Goal: Task Accomplishment & Management: Manage account settings

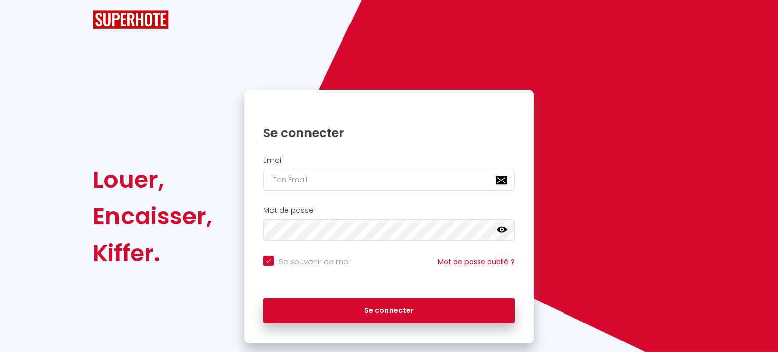
checkbox input "true"
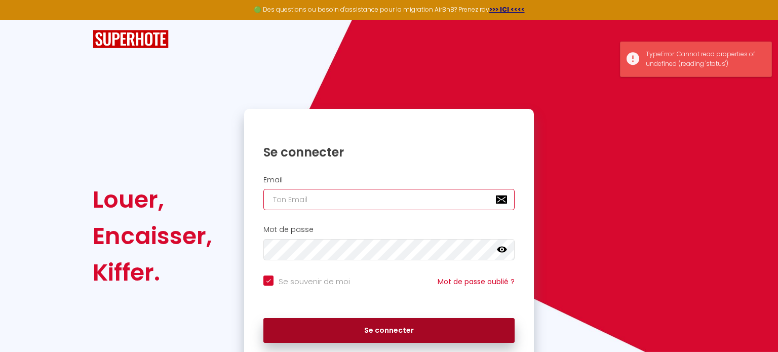
type input "[EMAIL_ADDRESS][DOMAIN_NAME]"
click at [392, 338] on button "Se connecter" at bounding box center [388, 330] width 251 height 25
checkbox input "true"
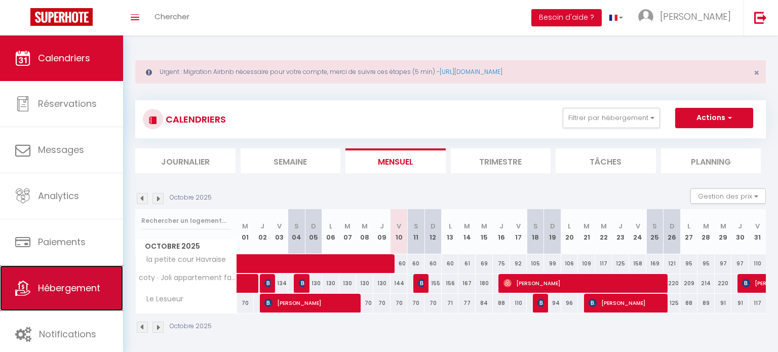
click at [72, 289] on span "Hébergement" at bounding box center [69, 287] width 62 height 13
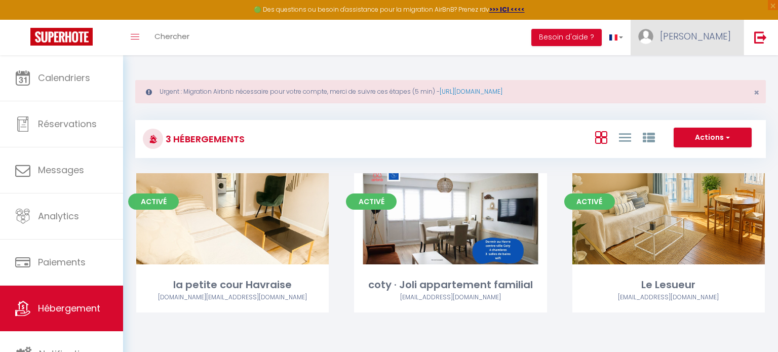
click at [676, 52] on link "[PERSON_NAME]" at bounding box center [686, 37] width 113 height 35
click at [713, 48] on link "[PERSON_NAME]" at bounding box center [686, 37] width 113 height 35
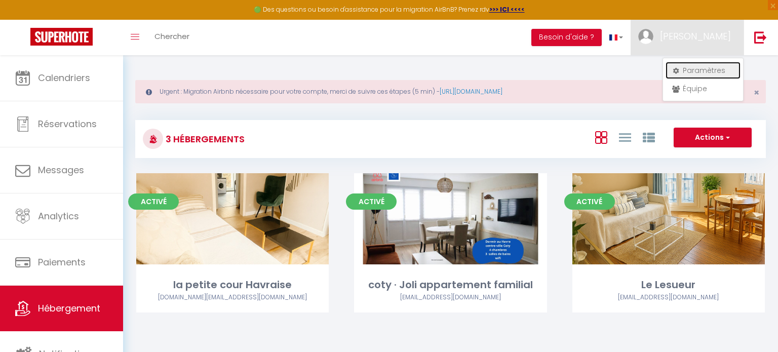
click at [704, 67] on link "Paramètres" at bounding box center [702, 70] width 75 height 17
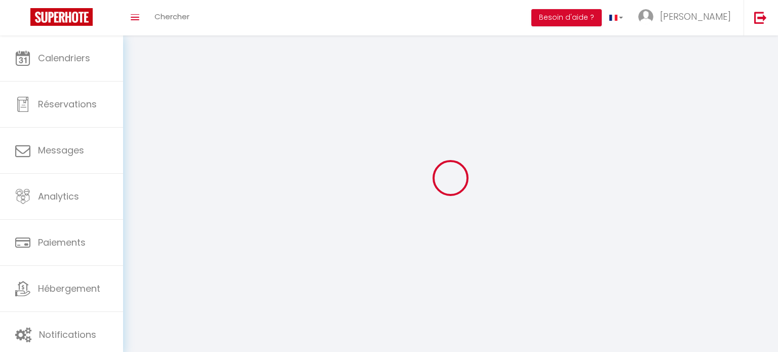
select select "fr"
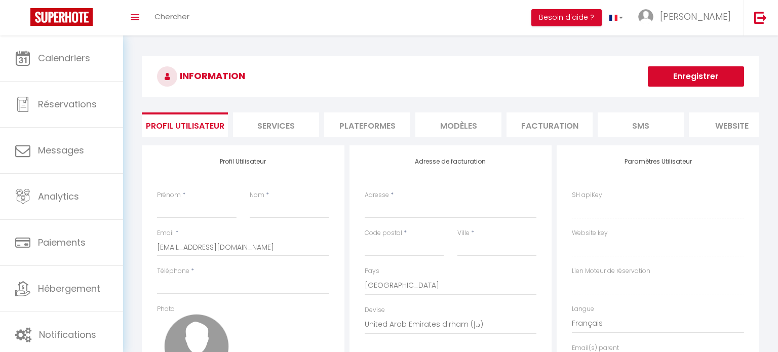
type input "[PERSON_NAME]"
type input "godefroy"
type input "0763742540"
type input "[STREET_ADDRESS]"
type input "76600"
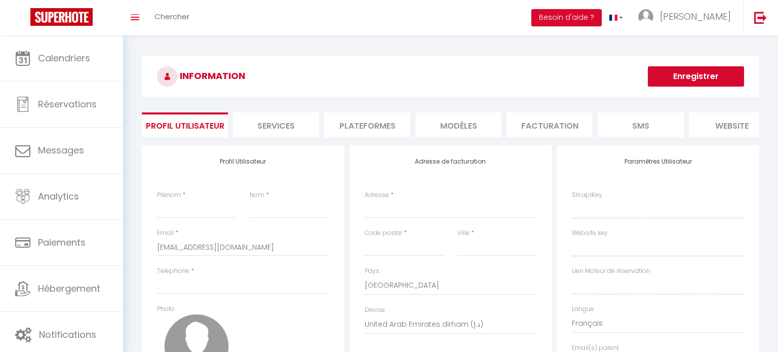
type input "[GEOGRAPHIC_DATA]"
select select "28"
type input "ArB7y63t9vQpgTnX2VRSynSk0"
type input "nHgwrPofT2EMxikIHLf98se5T"
type input "[URL][DOMAIN_NAME]"
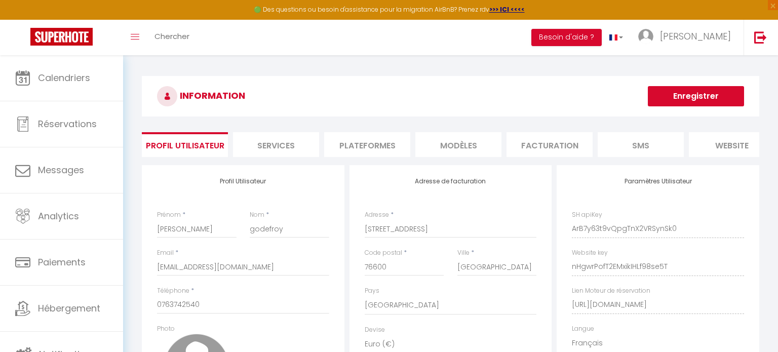
click at [377, 145] on li "Plateformes" at bounding box center [367, 144] width 86 height 25
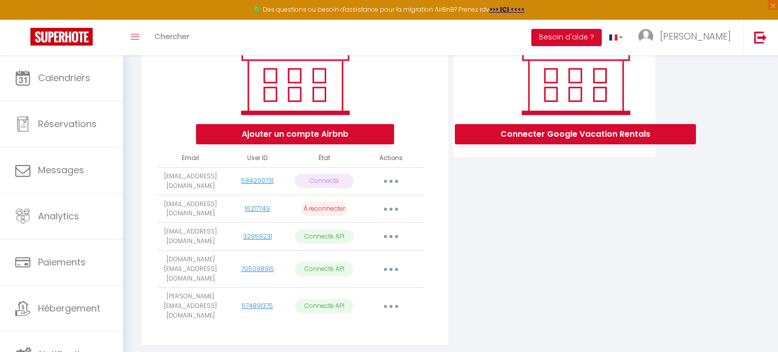
scroll to position [164, 0]
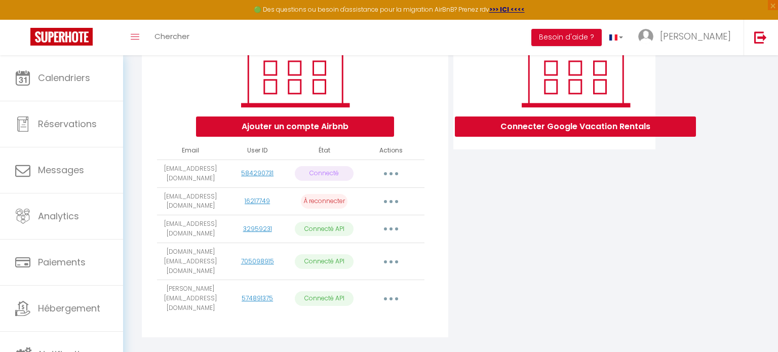
click at [390, 291] on button "button" at bounding box center [391, 299] width 28 height 16
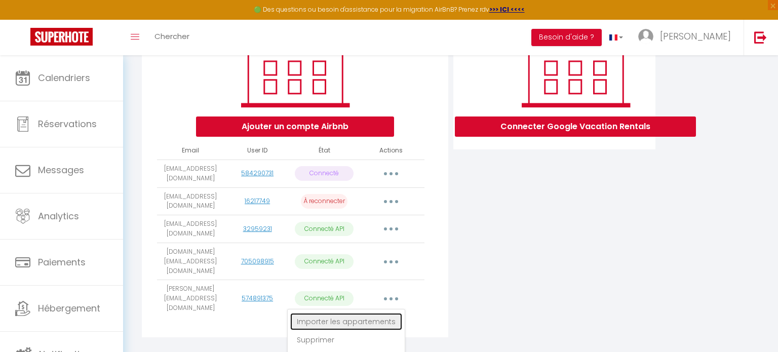
click at [364, 313] on link "Importer les appartements" at bounding box center [346, 321] width 112 height 17
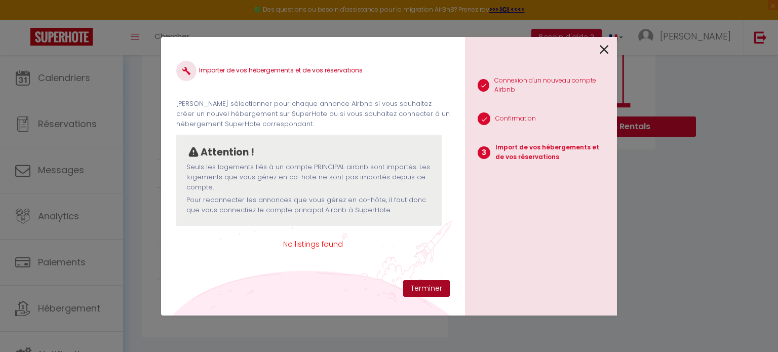
click at [432, 288] on button "Terminer" at bounding box center [426, 288] width 47 height 17
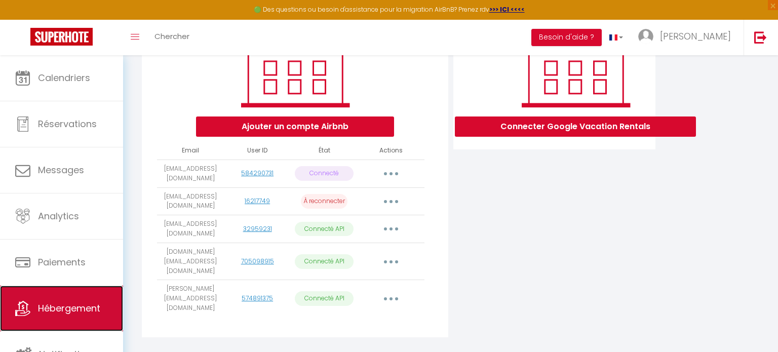
click at [70, 317] on link "Hébergement" at bounding box center [61, 309] width 123 height 46
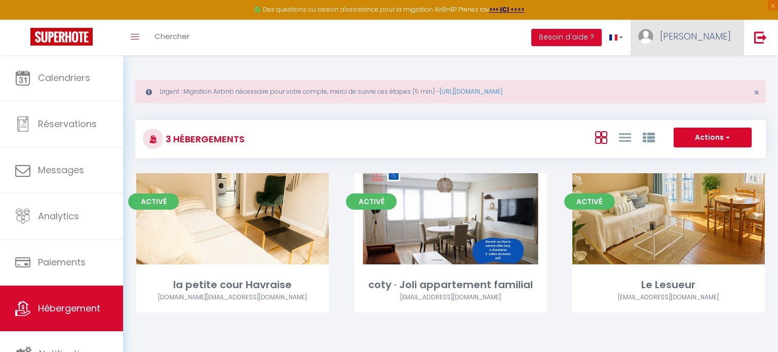
click at [726, 32] on span "[PERSON_NAME]" at bounding box center [695, 36] width 71 height 13
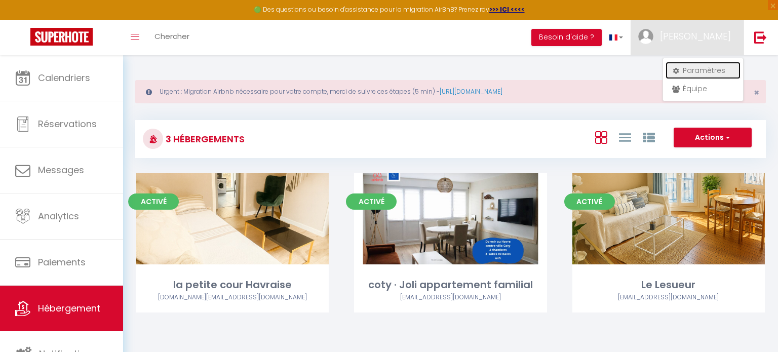
click at [705, 67] on link "Paramètres" at bounding box center [702, 70] width 75 height 17
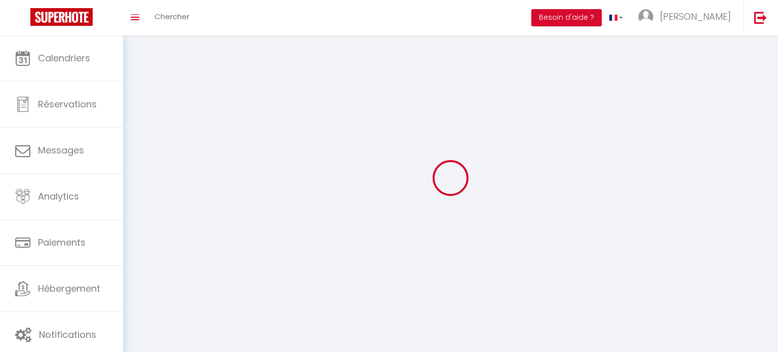
type input "[PERSON_NAME]"
type input "godefroy"
type input "0763742540"
type input "[STREET_ADDRESS]"
type input "76600"
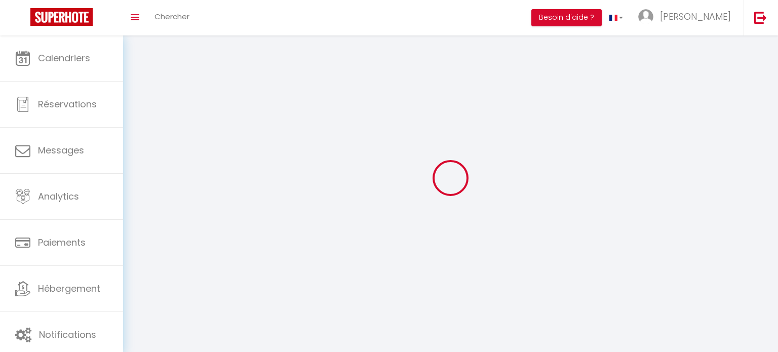
type input "[GEOGRAPHIC_DATA]"
select select "28"
type input "ArB7y63t9vQpgTnX2VRSynSk0"
type input "nHgwrPofT2EMxikIHLf98se5T"
select select "fr"
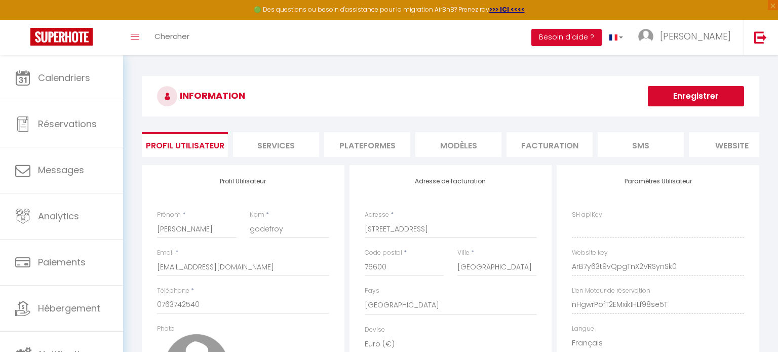
type input "ArB7y63t9vQpgTnX2VRSynSk0"
type input "nHgwrPofT2EMxikIHLf98se5T"
type input "[URL][DOMAIN_NAME]"
click at [384, 147] on li "Plateformes" at bounding box center [367, 144] width 86 height 25
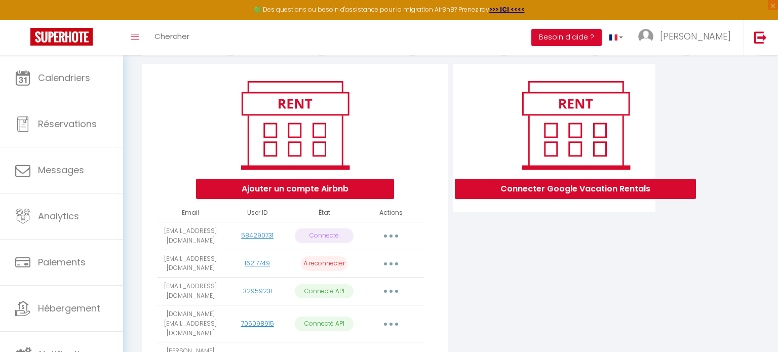
scroll to position [164, 0]
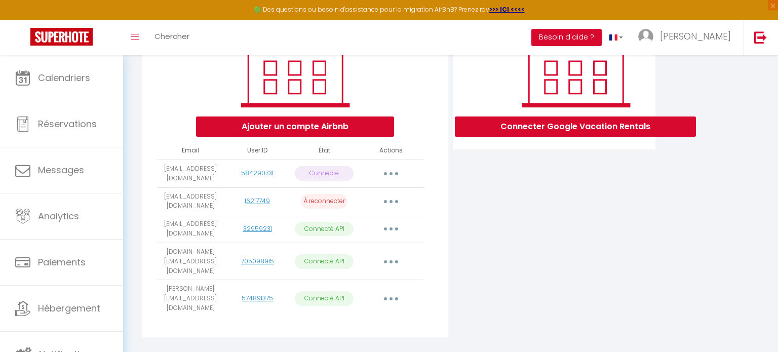
click at [396, 291] on button "button" at bounding box center [391, 299] width 28 height 16
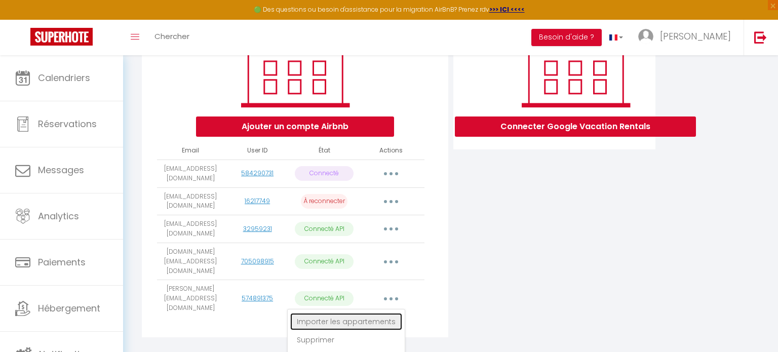
click at [367, 313] on link "Importer les appartements" at bounding box center [346, 321] width 112 height 17
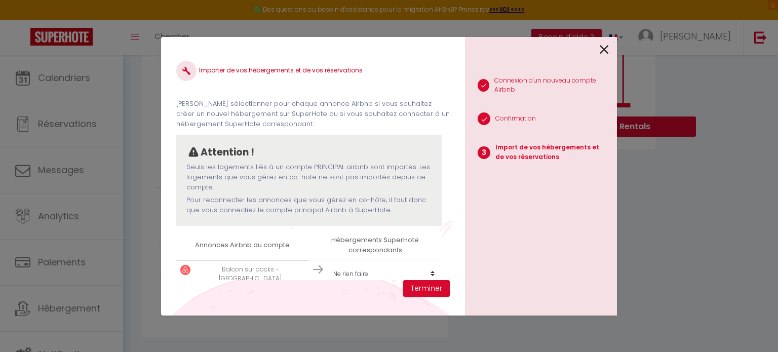
scroll to position [3, 0]
click at [432, 274] on select "Créer un nouvel hébergement Ne rien faire la [GEOGRAPHIC_DATA] coty · Joli appa…" at bounding box center [384, 270] width 112 height 19
select select "create_new"
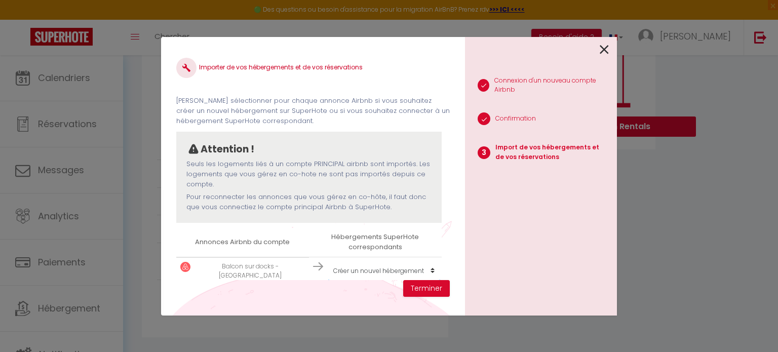
click at [328, 261] on select "Créer un nouvel hébergement Ne rien faire la [GEOGRAPHIC_DATA] coty · Joli appa…" at bounding box center [384, 270] width 112 height 19
click at [427, 289] on button "Terminer" at bounding box center [426, 288] width 47 height 17
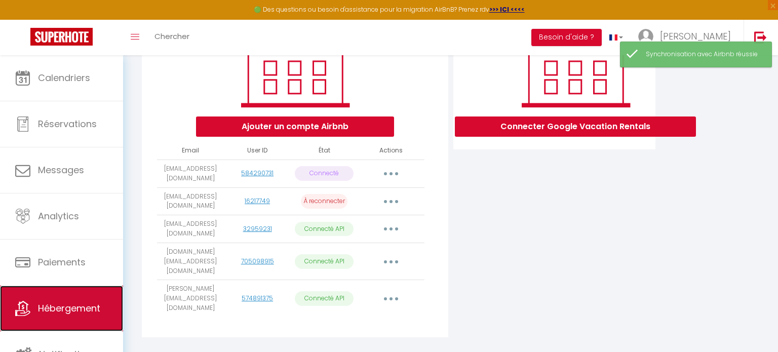
click at [46, 310] on span "Hébergement" at bounding box center [69, 308] width 62 height 13
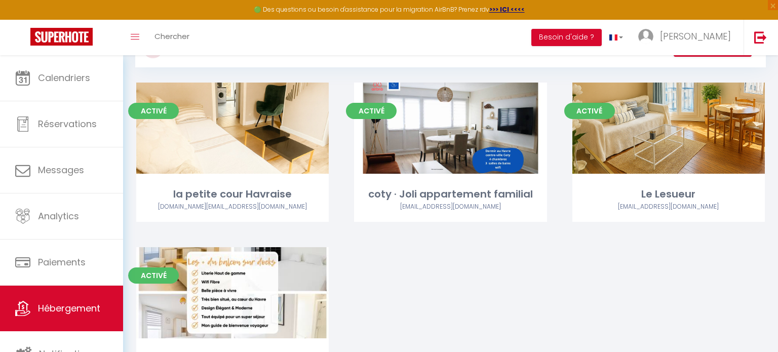
scroll to position [162, 0]
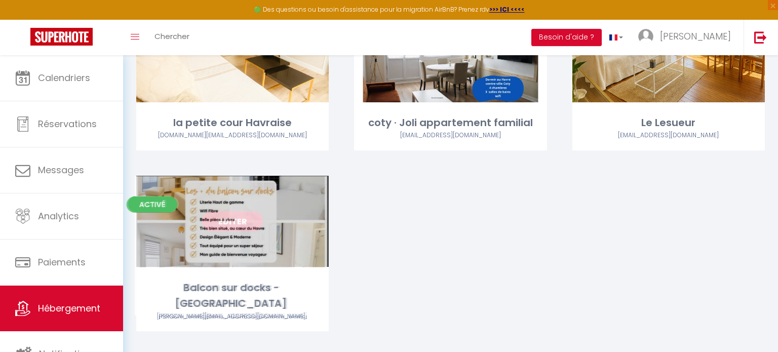
click at [321, 190] on div "Editer" at bounding box center [232, 221] width 192 height 91
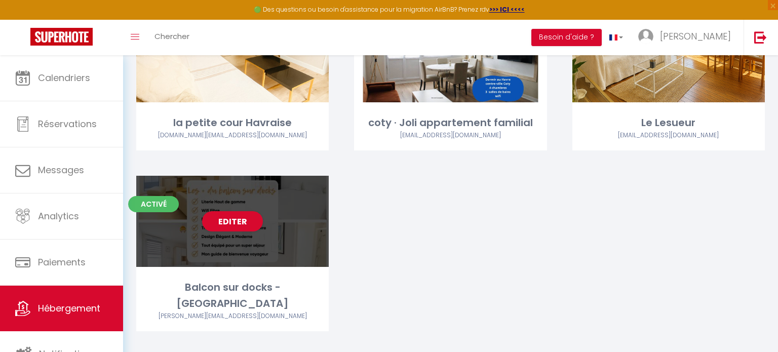
click at [321, 190] on div "Editer" at bounding box center [232, 221] width 192 height 91
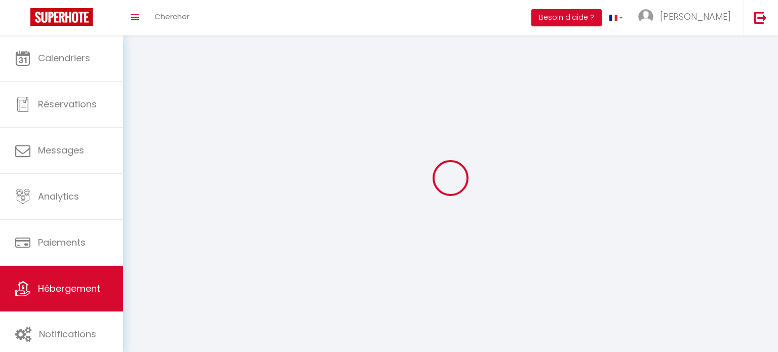
select select
select select "28"
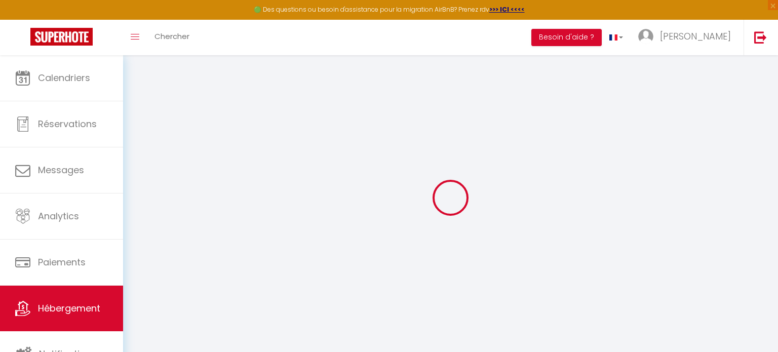
select select
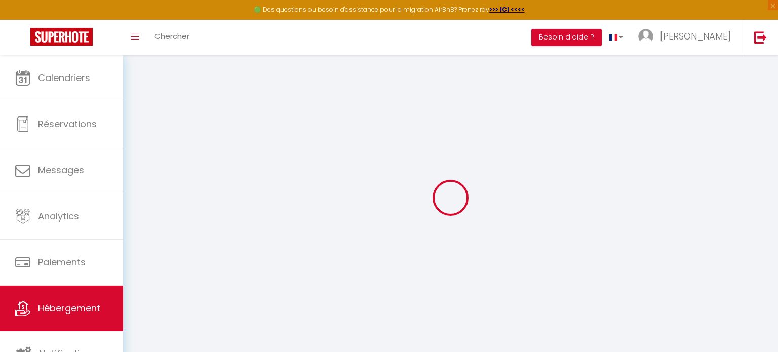
select select
checkbox input "false"
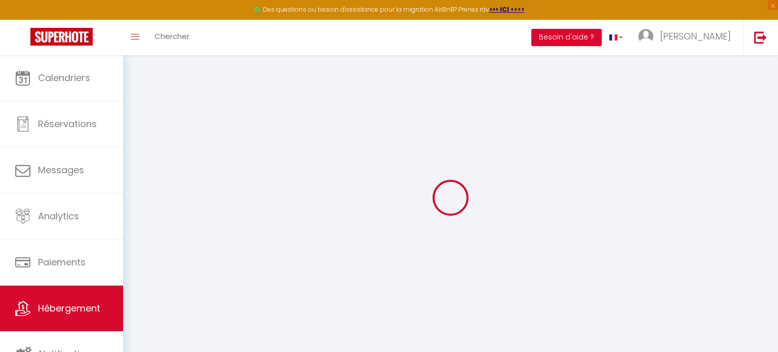
select select
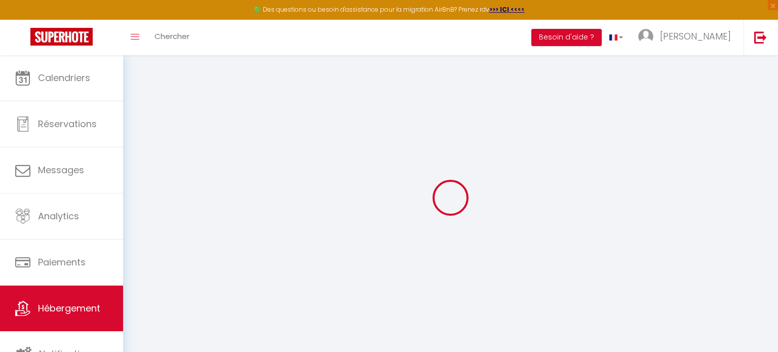
select select
checkbox input "false"
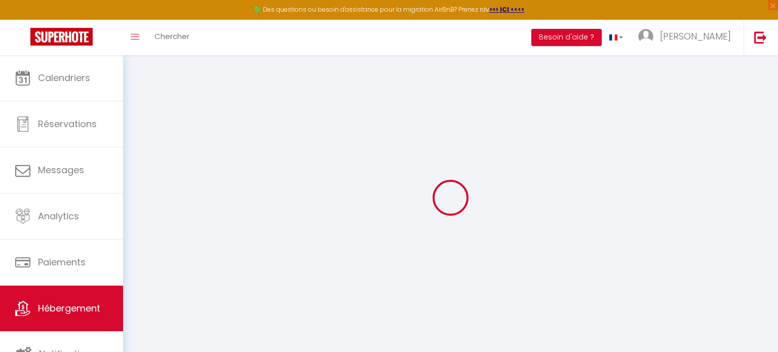
checkbox input "false"
select select
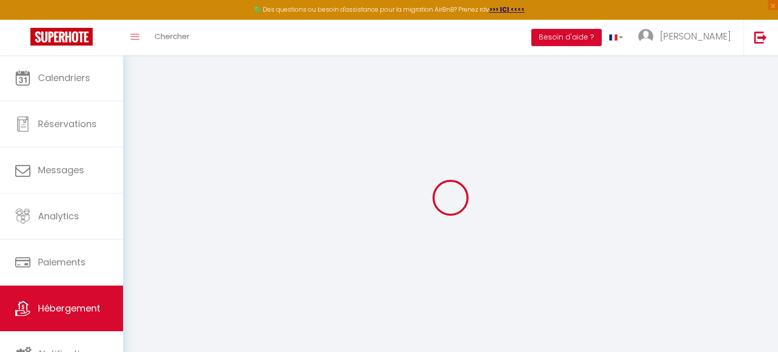
select select
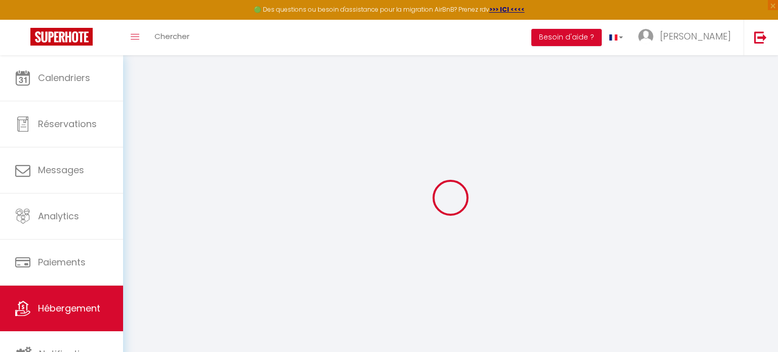
checkbox input "false"
select select
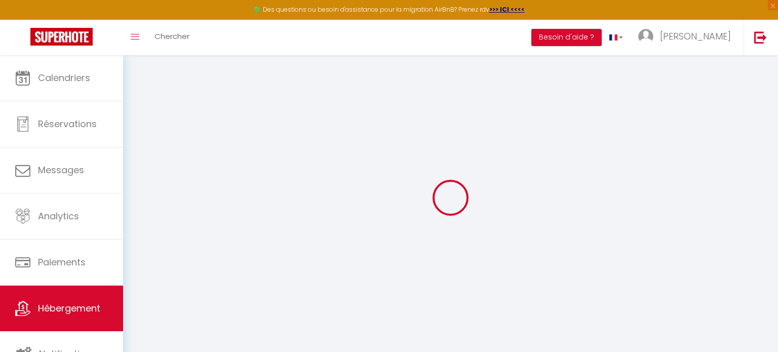
select select
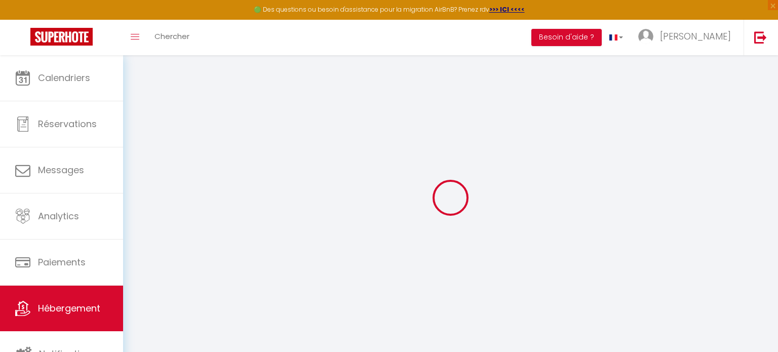
select select
checkbox input "false"
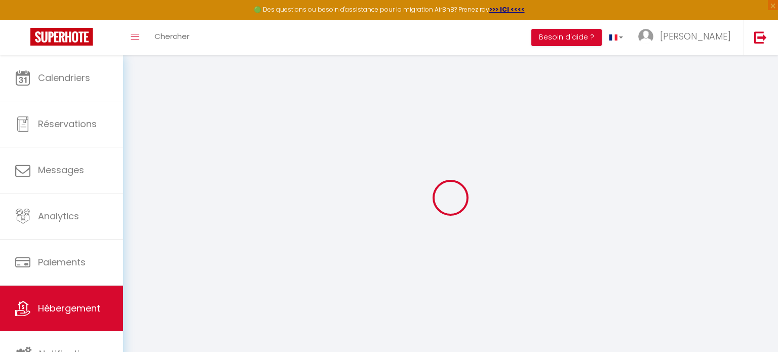
checkbox input "false"
select select
type input "Balcon sur docks - [GEOGRAPHIC_DATA]"
select select "6"
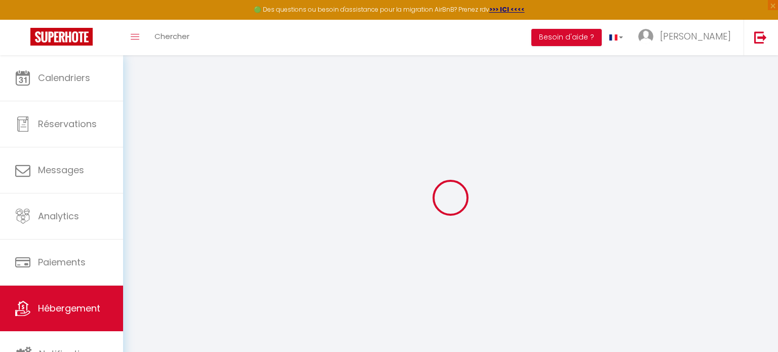
select select "3"
select select "2"
type input "120"
type input "75"
select select
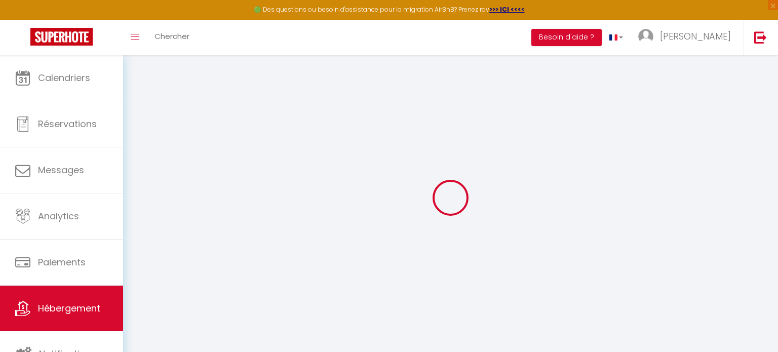
select select
type input "[STREET_ADDRESS]"
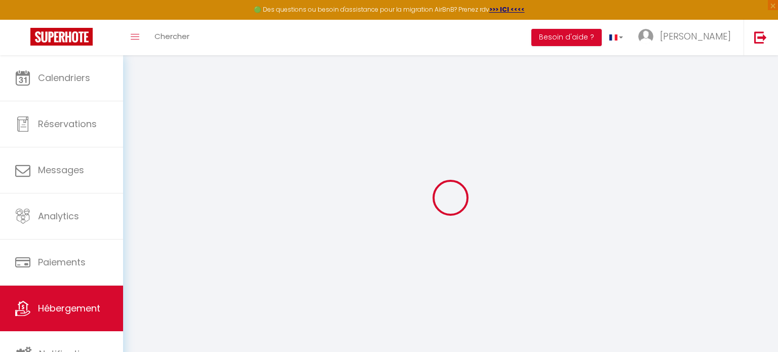
type input "76600"
type input "[GEOGRAPHIC_DATA]"
type input "[EMAIL_ADDRESS][DOMAIN_NAME]"
select select
checkbox input "false"
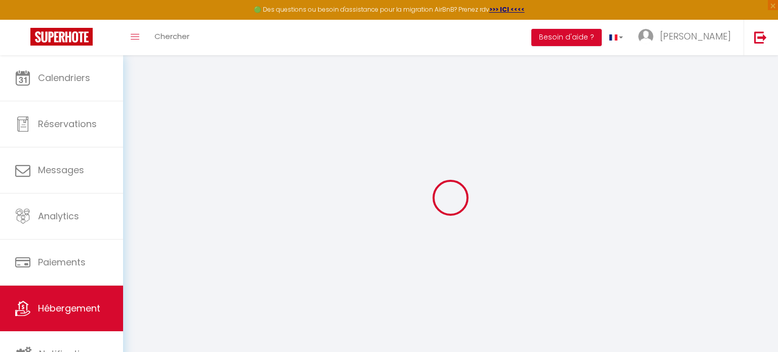
checkbox input "false"
type input "0"
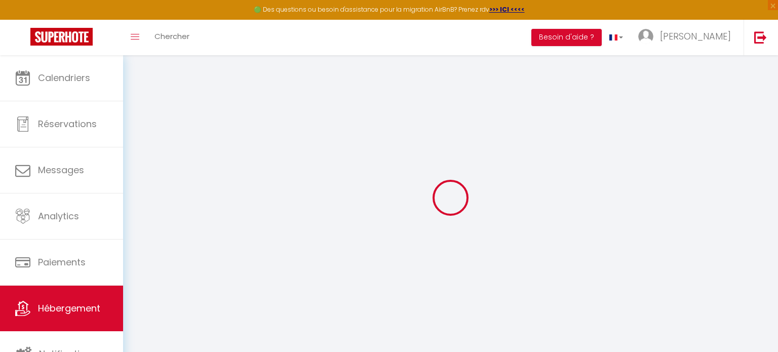
type input "0"
select select
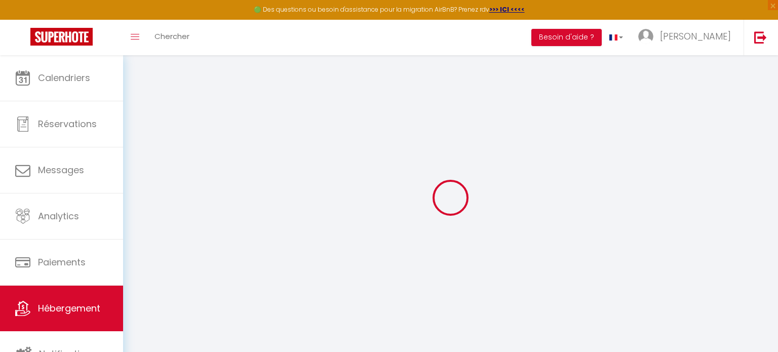
select select
checkbox input "false"
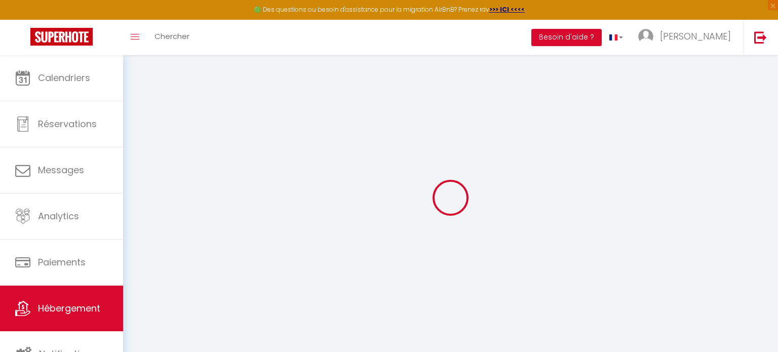
checkbox input "false"
select select
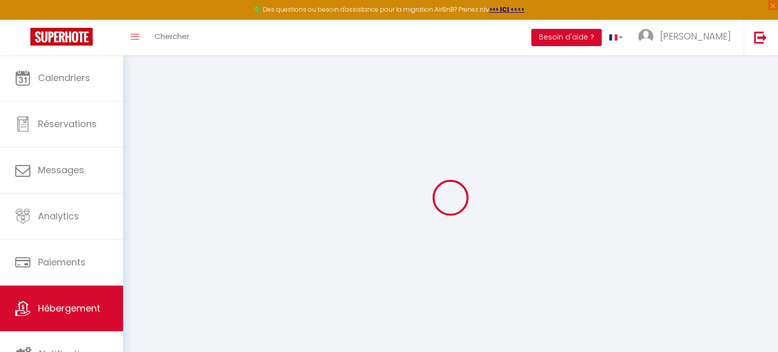
select select
checkbox input "false"
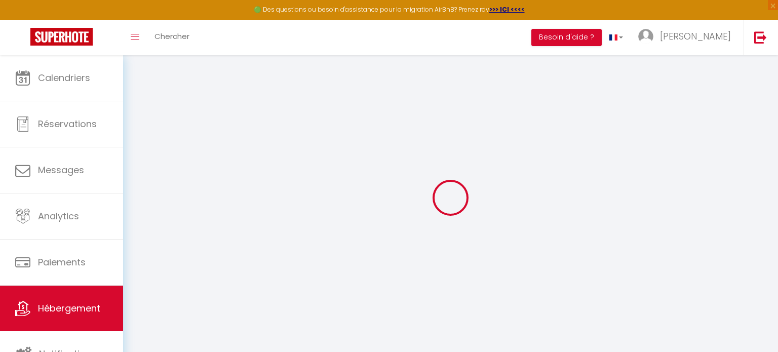
checkbox input "false"
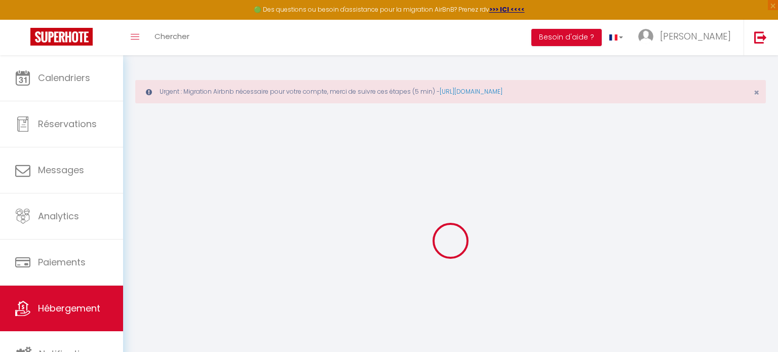
select select "16:00"
select select "23:45"
select select "11:00"
select select "30"
select select "120"
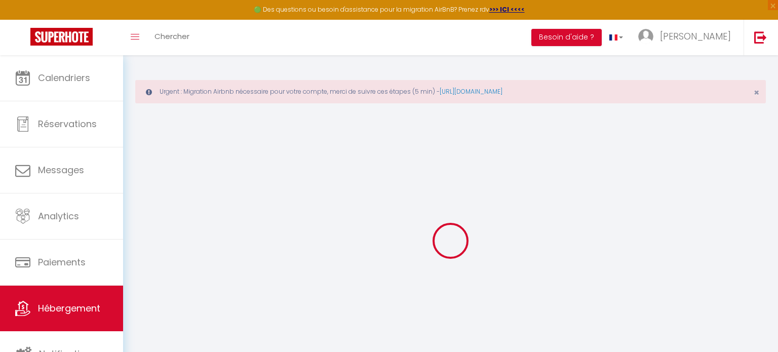
select select
checkbox input "false"
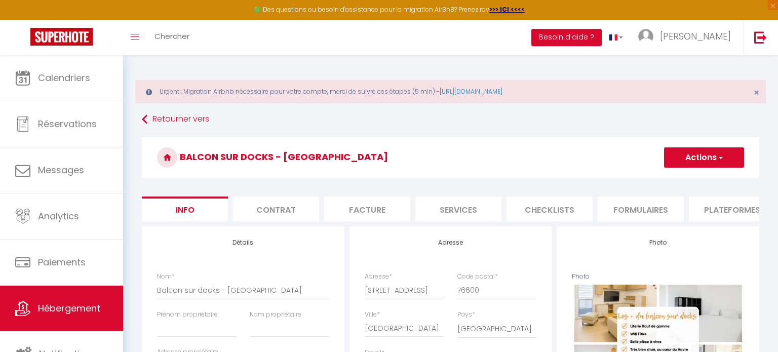
select select
checkbox input "false"
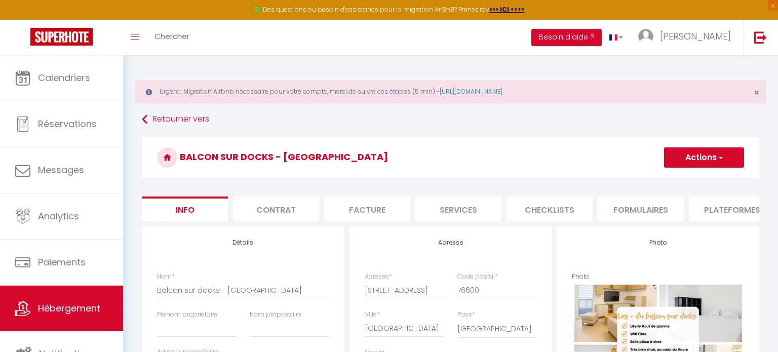
select select
checkbox input "false"
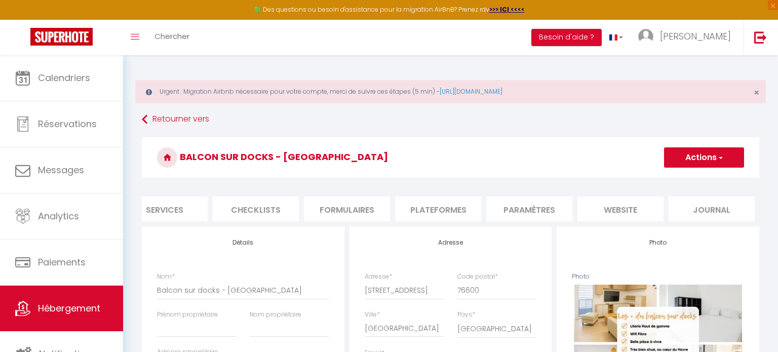
scroll to position [0, 294]
click at [538, 212] on li "Paramètres" at bounding box center [529, 208] width 86 height 25
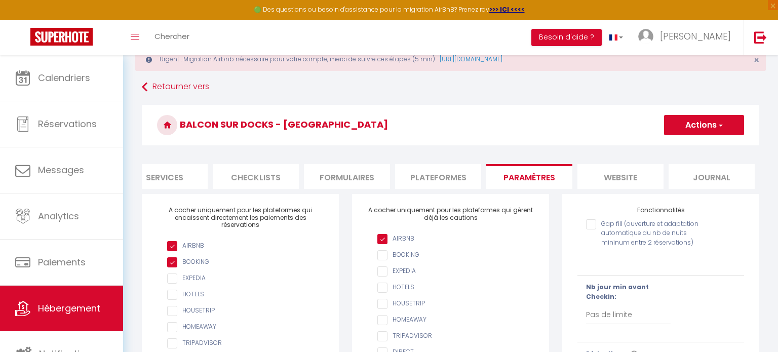
scroll to position [30, 0]
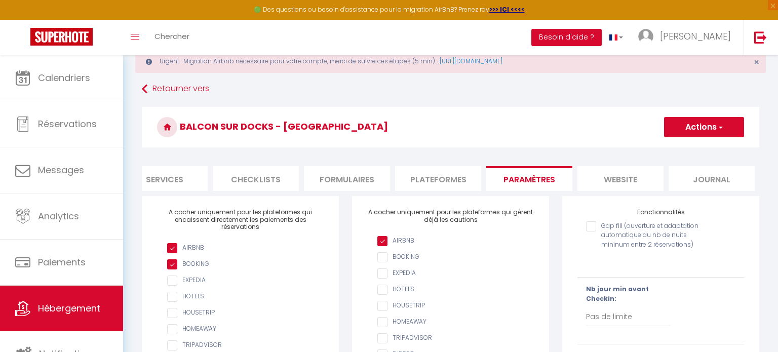
click at [618, 182] on li "website" at bounding box center [620, 178] width 86 height 25
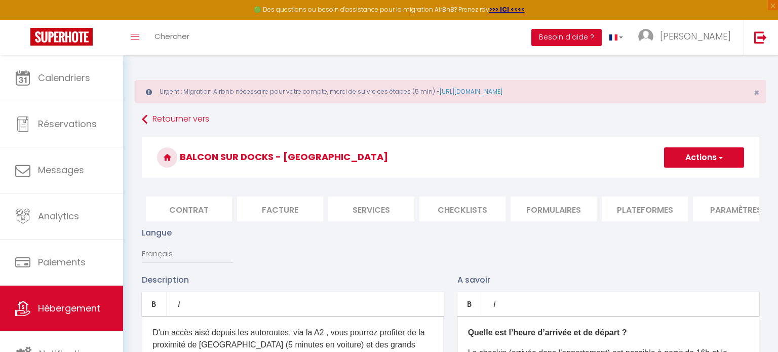
scroll to position [0, 91]
click at [372, 206] on li "Services" at bounding box center [368, 208] width 86 height 25
click at [184, 212] on li "Contrat" at bounding box center [185, 208] width 86 height 25
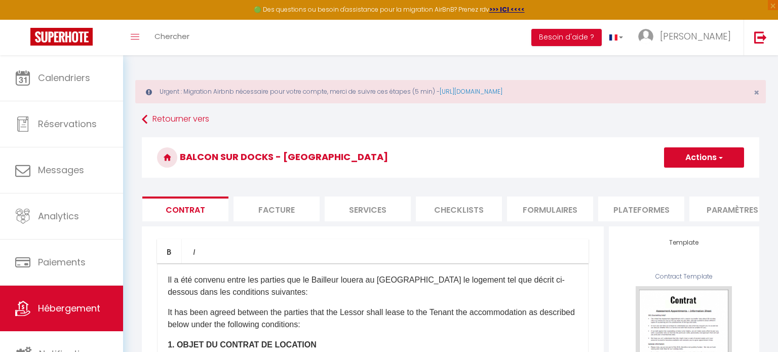
click at [279, 215] on li "Facture" at bounding box center [276, 208] width 86 height 25
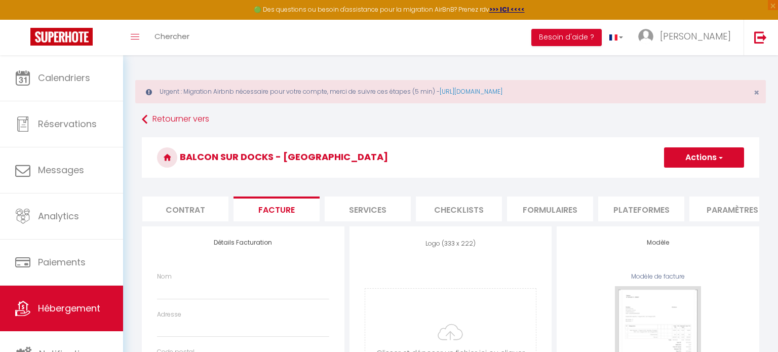
select select
click at [381, 209] on li "Services" at bounding box center [368, 208] width 86 height 25
select select
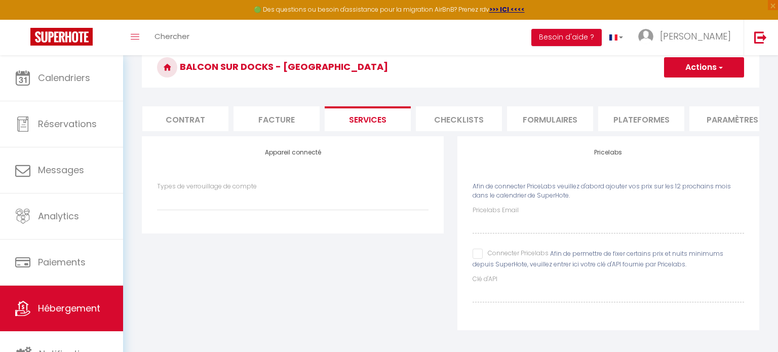
scroll to position [93, 0]
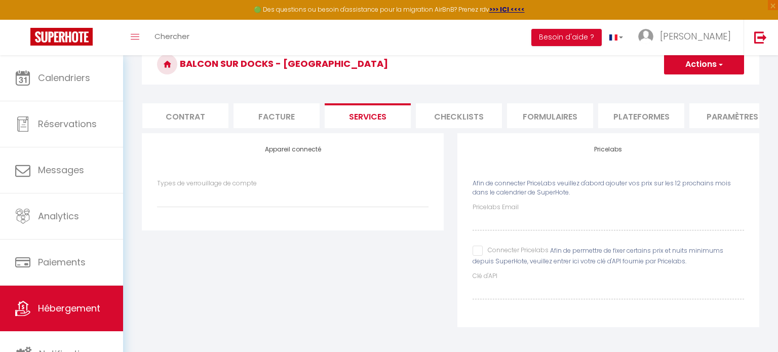
click at [475, 249] on input "Connecter Pricelabs" at bounding box center [510, 251] width 76 height 10
checkbox input "true"
select select
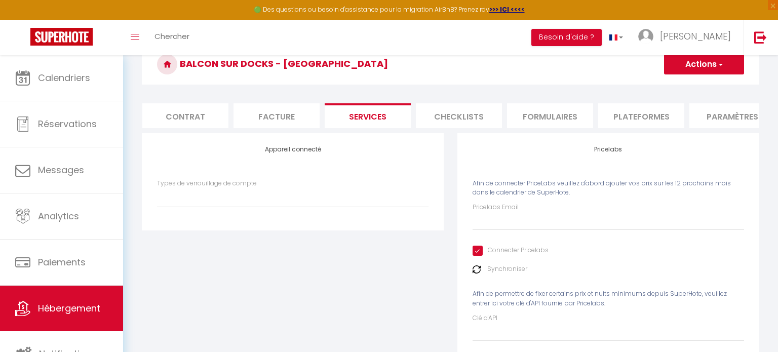
click at [462, 119] on li "Checklists" at bounding box center [459, 115] width 86 height 25
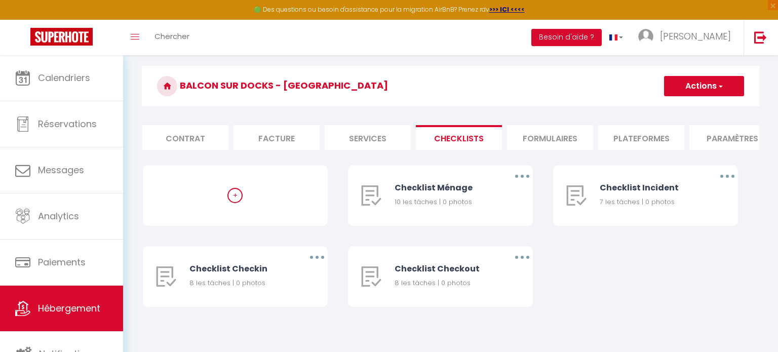
click at [547, 140] on li "Formulaires" at bounding box center [550, 137] width 86 height 25
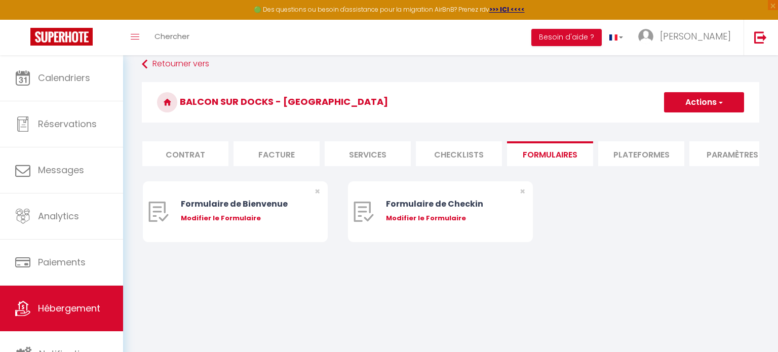
select select
click at [636, 152] on li "Plateformes" at bounding box center [641, 154] width 86 height 25
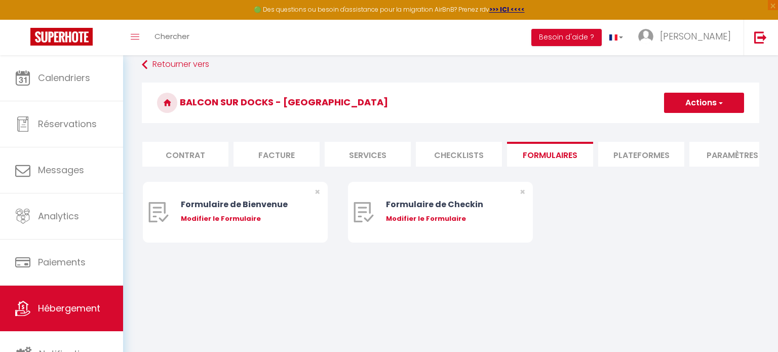
select select
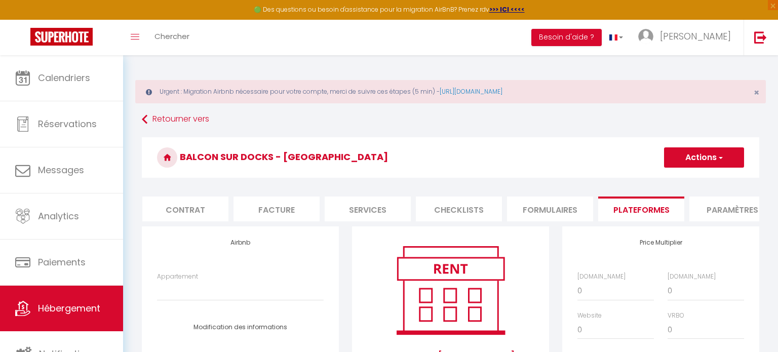
click at [729, 207] on li "Paramètres" at bounding box center [732, 208] width 86 height 25
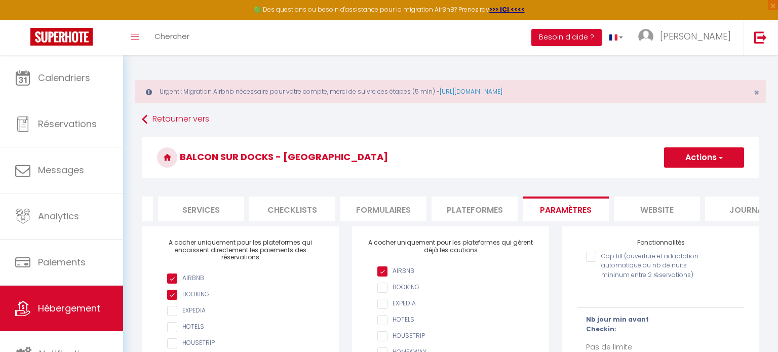
scroll to position [0, 294]
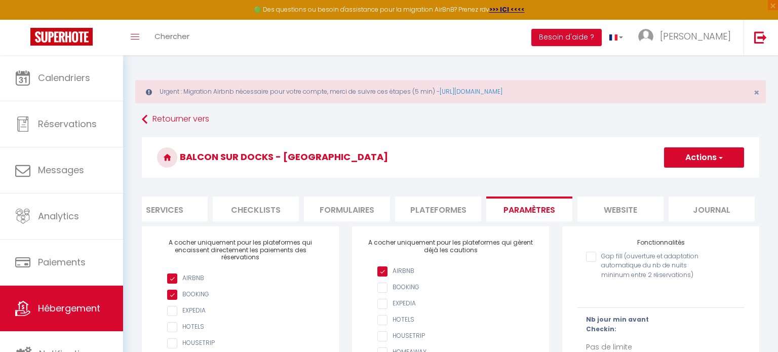
click at [625, 209] on li "website" at bounding box center [620, 208] width 86 height 25
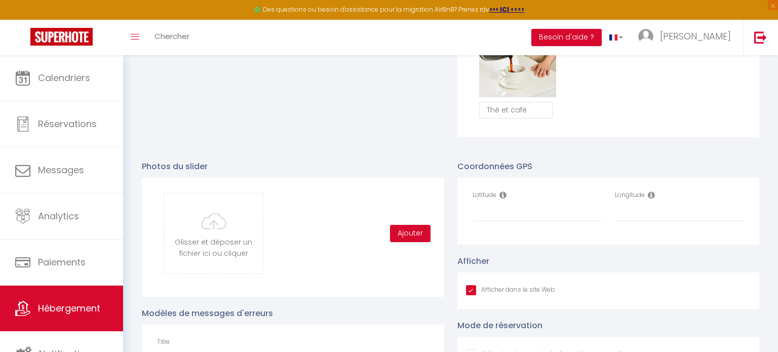
scroll to position [1018, 0]
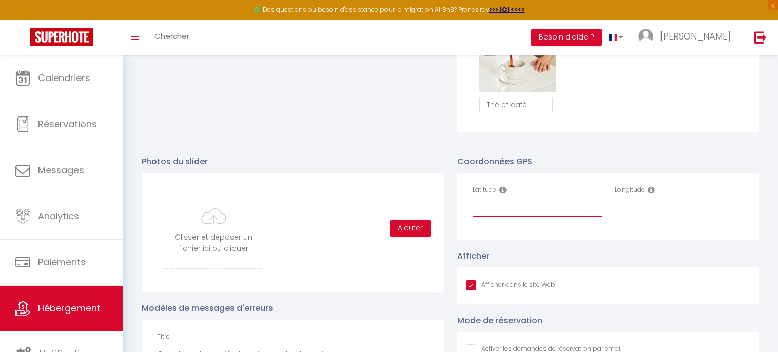
click at [504, 206] on input "Latitude" at bounding box center [536, 207] width 129 height 18
paste input "49.4924428"
type input "49.4924428"
click at [649, 208] on input "Longitude" at bounding box center [679, 207] width 129 height 18
paste input "0.121838"
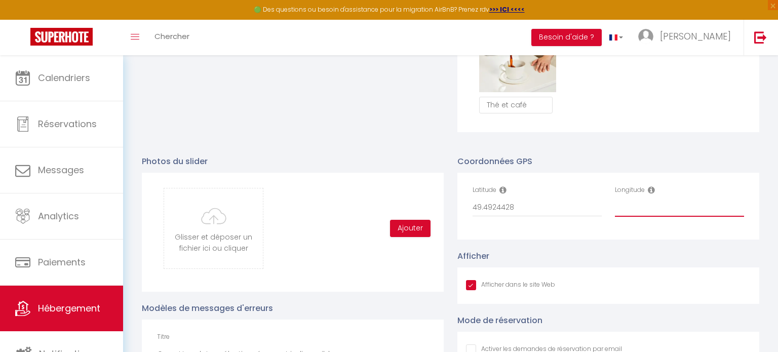
type input "0.121838"
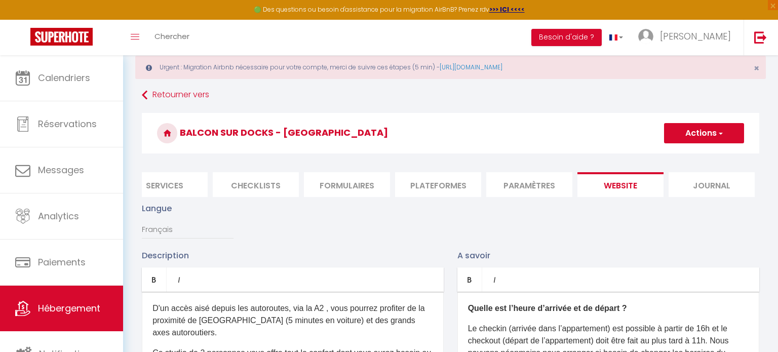
scroll to position [0, 0]
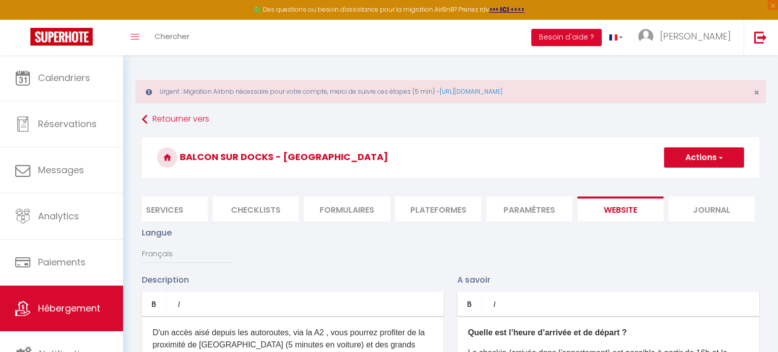
type input "0.121838"
click at [715, 158] on button "Actions" at bounding box center [704, 157] width 80 height 20
click at [709, 183] on input "Enregistrer" at bounding box center [691, 180] width 37 height 10
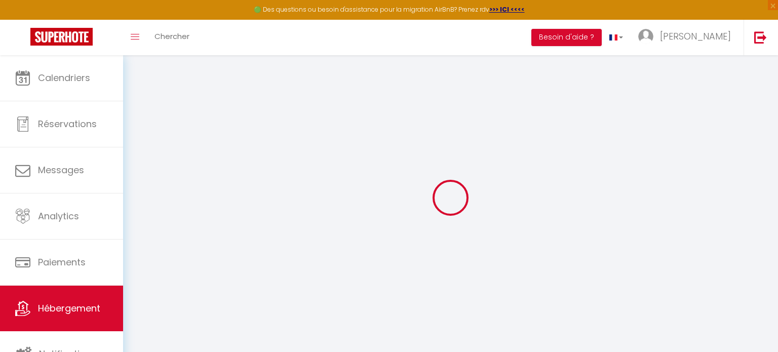
select select
checkbox input "false"
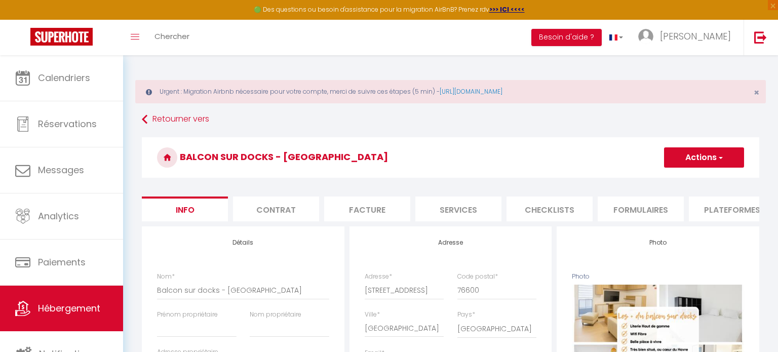
click at [717, 217] on li "Plateformes" at bounding box center [732, 208] width 86 height 25
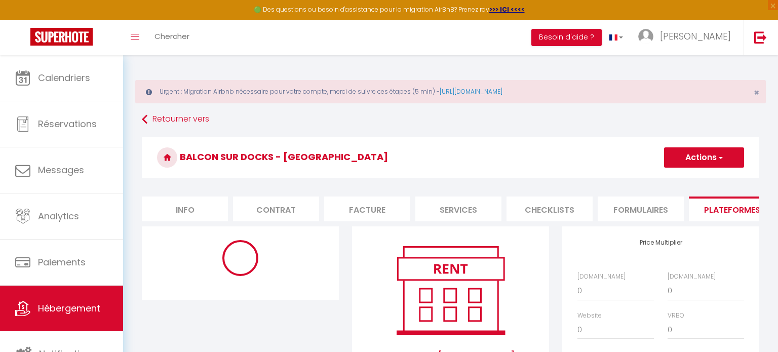
select select
select select "EUR"
select select
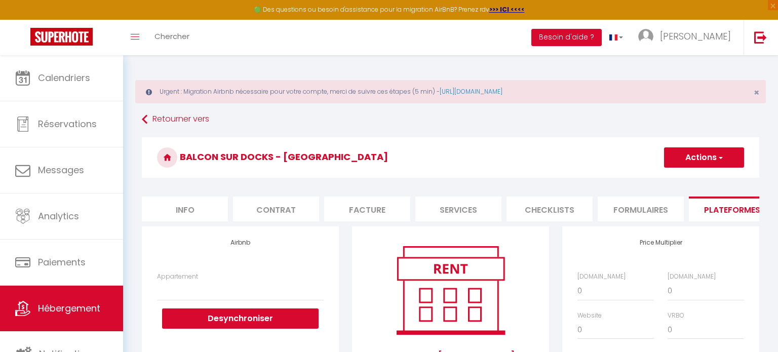
click at [261, 216] on li "Contrat" at bounding box center [276, 208] width 86 height 25
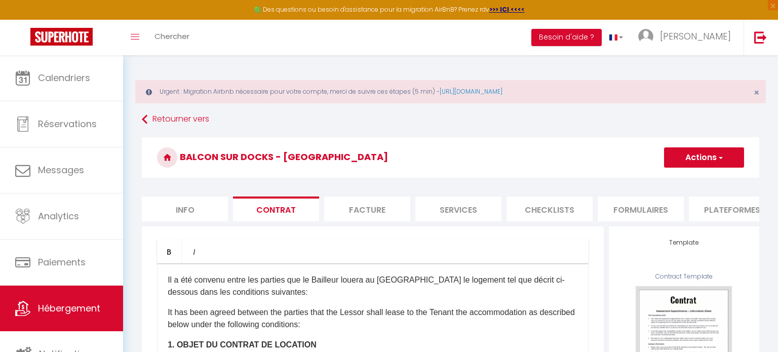
click at [371, 211] on li "Facture" at bounding box center [367, 208] width 86 height 25
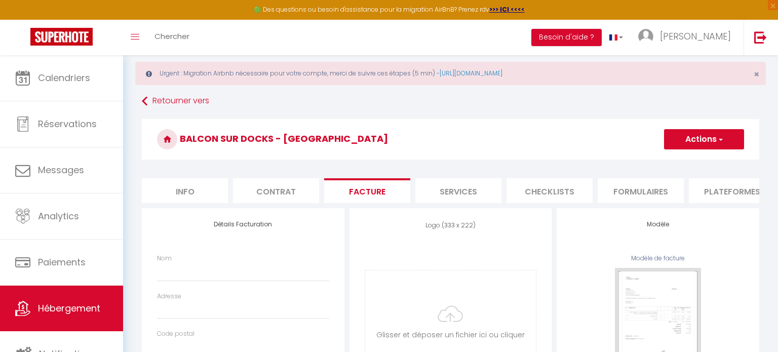
select select
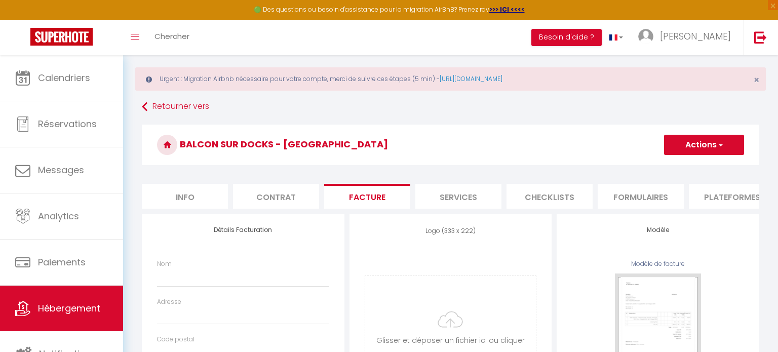
scroll to position [12, 0]
click at [167, 188] on li "Info" at bounding box center [185, 196] width 86 height 25
select select
checkbox input "false"
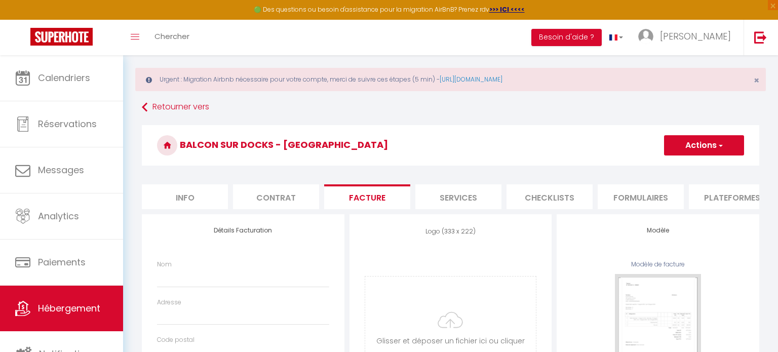
checkbox input "false"
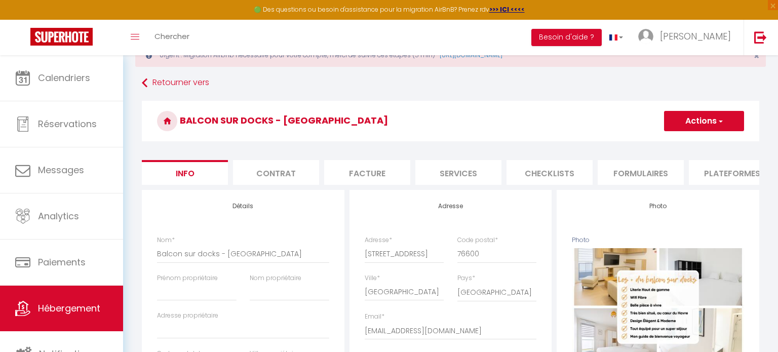
scroll to position [35, 0]
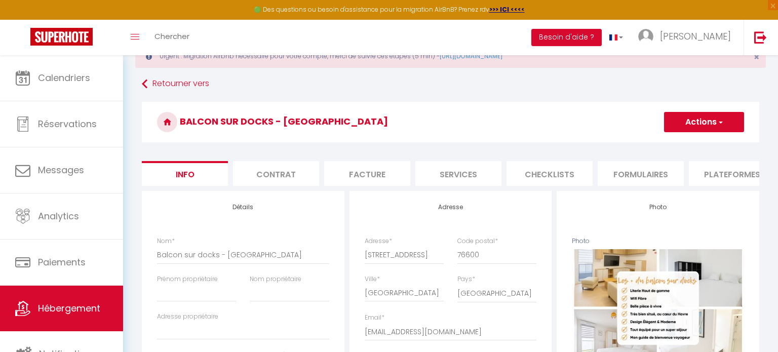
click at [274, 176] on li "Contrat" at bounding box center [276, 173] width 86 height 25
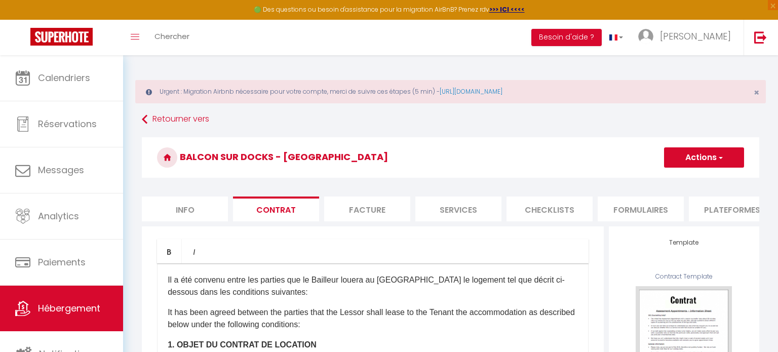
click at [371, 215] on li "Facture" at bounding box center [367, 208] width 86 height 25
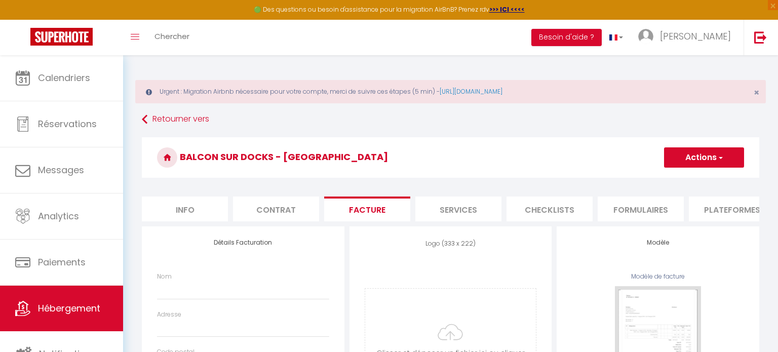
select select
click at [640, 214] on li "Formulaires" at bounding box center [640, 208] width 86 height 25
select select
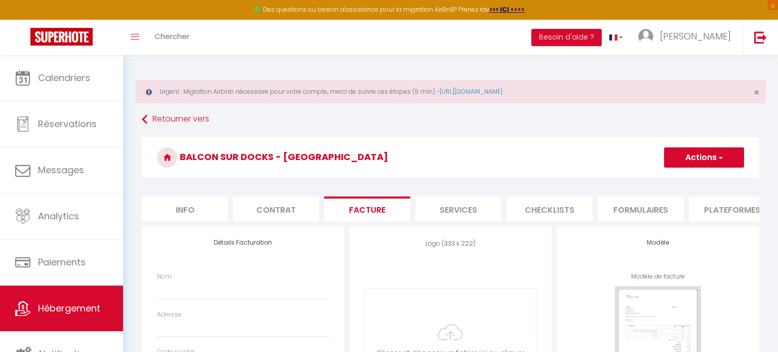
select select
select select "EUR"
select select
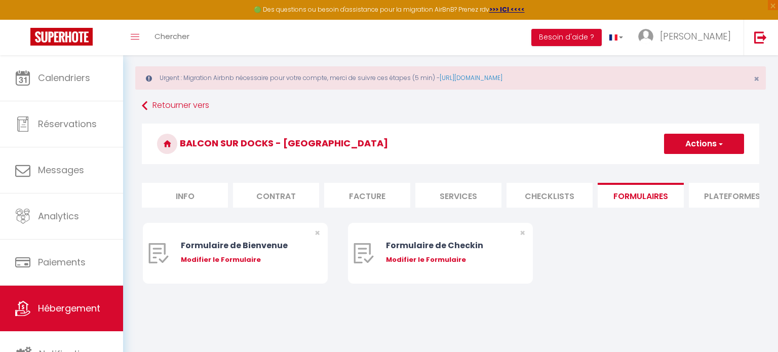
scroll to position [55, 0]
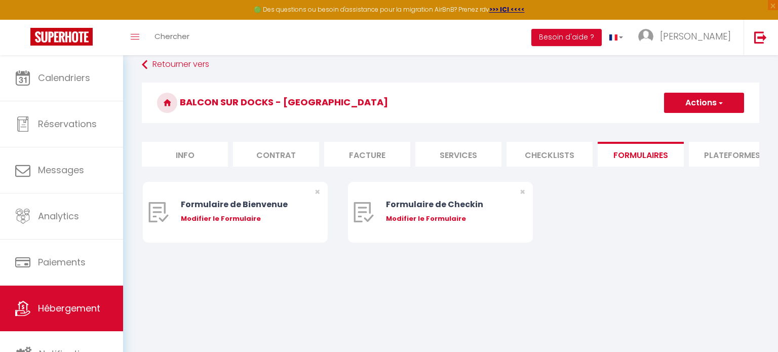
click at [735, 158] on li "Plateformes" at bounding box center [732, 154] width 86 height 25
select select
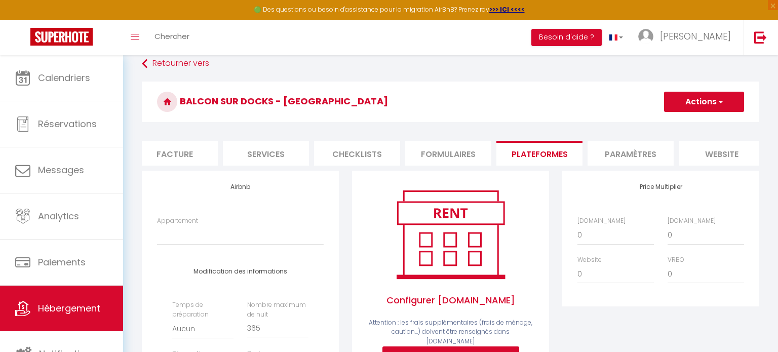
scroll to position [0, 194]
click at [630, 157] on li "Paramètres" at bounding box center [629, 153] width 86 height 25
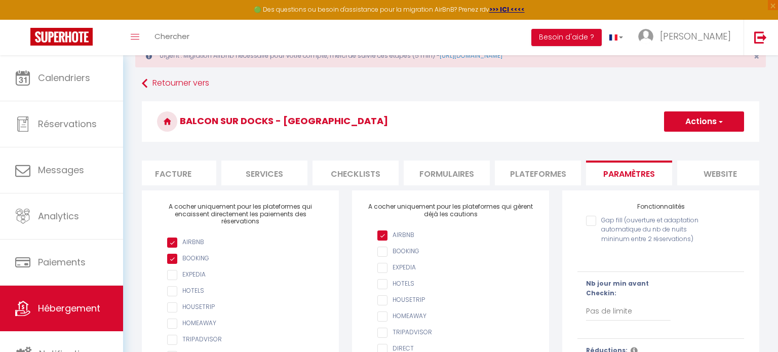
scroll to position [24, 0]
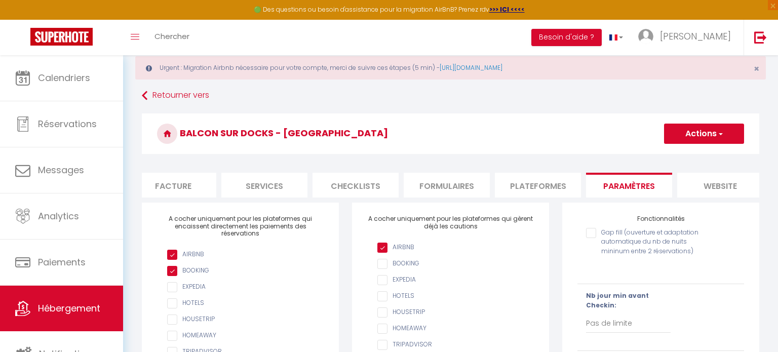
click at [726, 185] on li "website" at bounding box center [720, 185] width 86 height 25
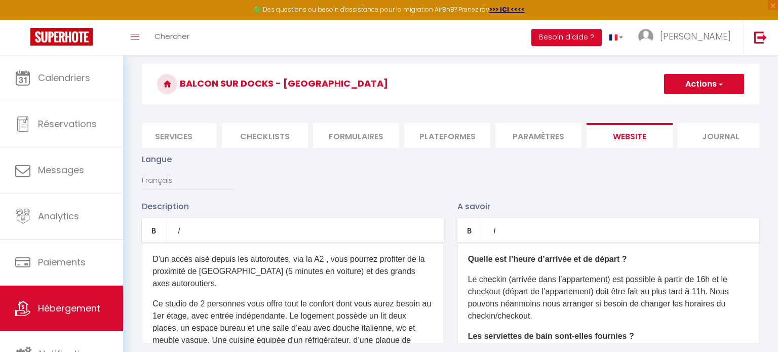
scroll to position [0, 294]
click at [531, 135] on li "Paramètres" at bounding box center [529, 135] width 86 height 25
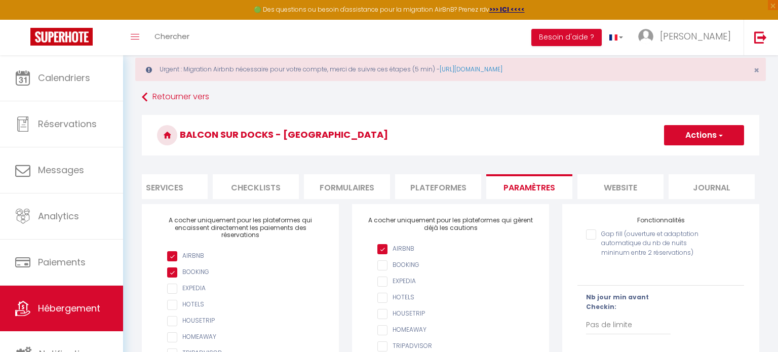
scroll to position [21, 0]
click at [426, 179] on li "Plateformes" at bounding box center [438, 187] width 86 height 25
select select
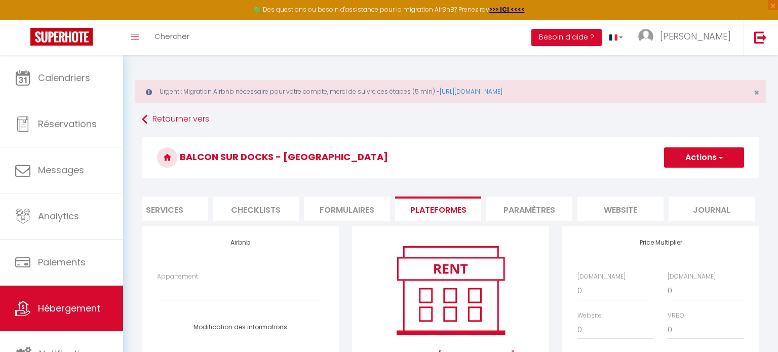
click at [337, 200] on li "Formulaires" at bounding box center [347, 208] width 86 height 25
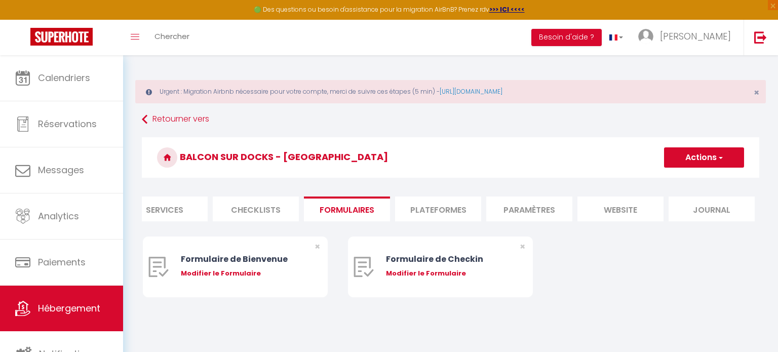
click at [243, 207] on li "Checklists" at bounding box center [256, 208] width 86 height 25
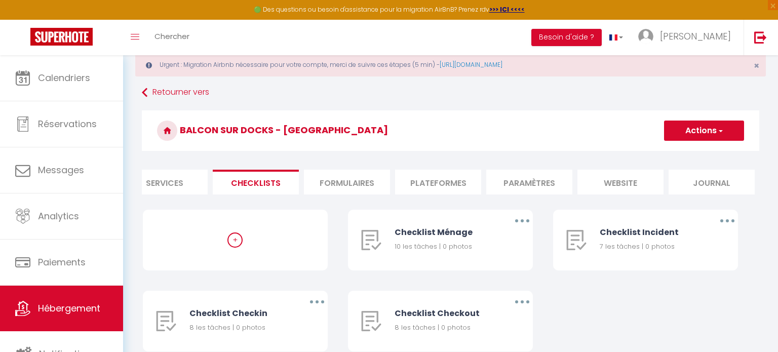
scroll to position [71, 0]
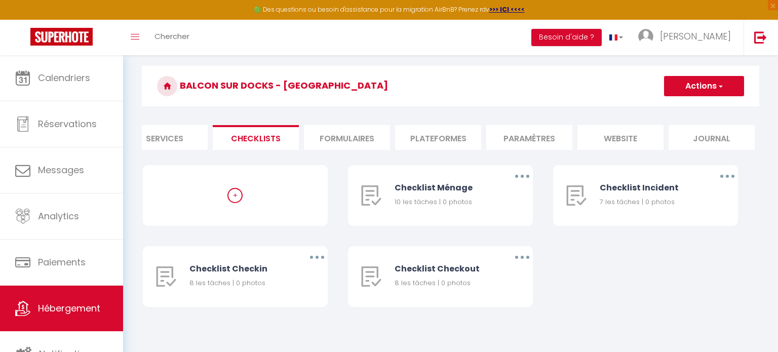
click at [152, 140] on li "Services" at bounding box center [165, 137] width 86 height 25
select select
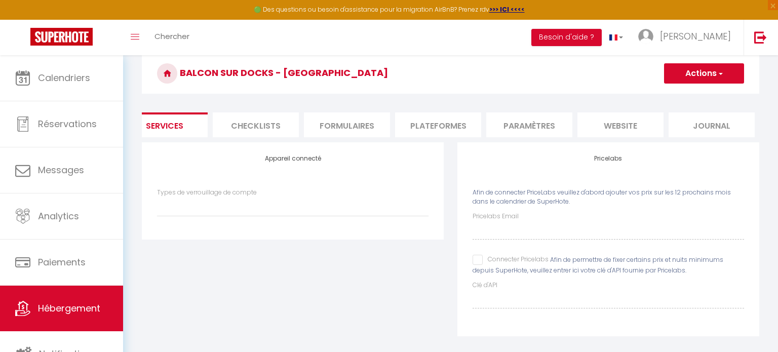
scroll to position [93, 0]
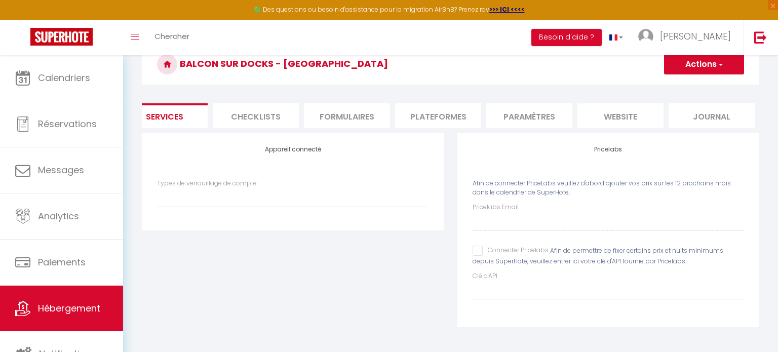
click at [480, 249] on input "Connecter Pricelabs" at bounding box center [510, 251] width 76 height 10
checkbox input "true"
select select
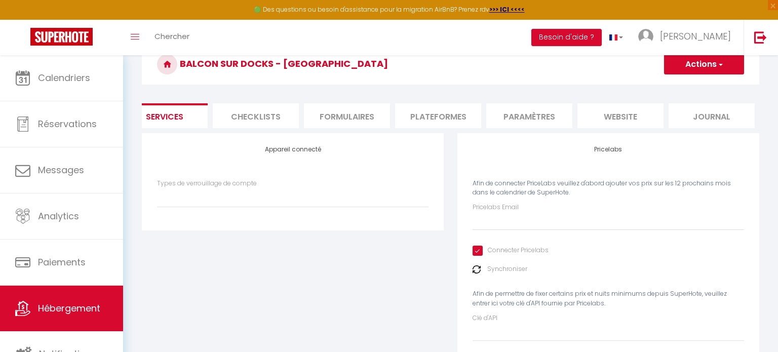
click at [499, 270] on label "Synchroniser" at bounding box center [507, 269] width 40 height 10
click at [477, 267] on img at bounding box center [476, 269] width 8 height 8
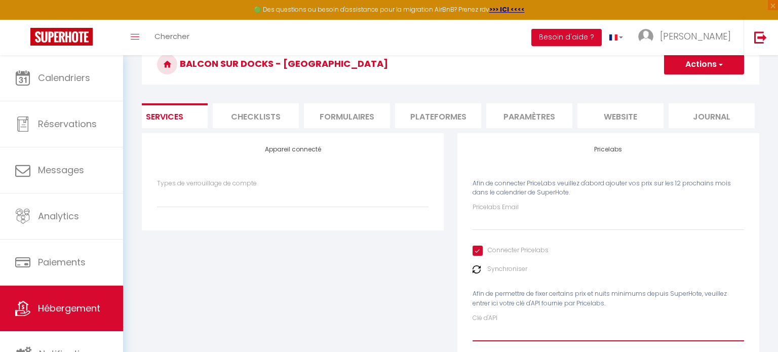
click at [500, 330] on input "Clé d'API" at bounding box center [607, 332] width 271 height 18
paste input "160559"
type input "160559"
select select
type input "160559"
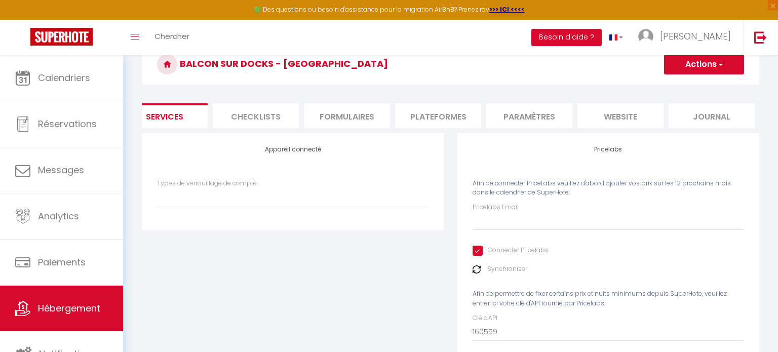
click at [714, 65] on button "Actions" at bounding box center [704, 64] width 80 height 20
click at [705, 84] on link "Enregistrer" at bounding box center [703, 86] width 80 height 13
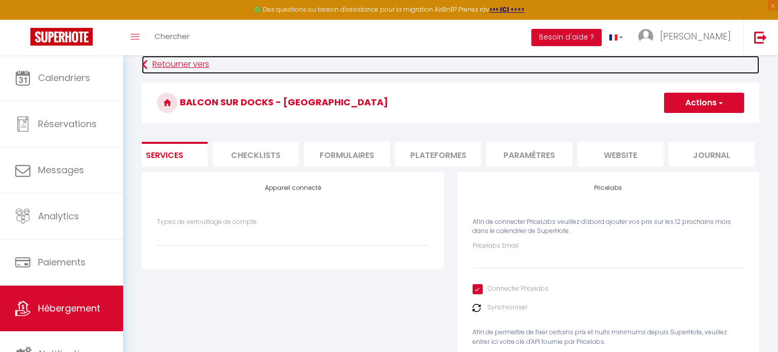
click at [161, 61] on link "Retourner vers" at bounding box center [450, 65] width 617 height 18
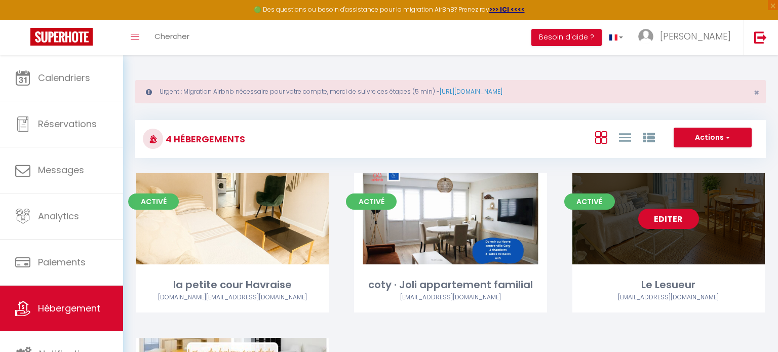
click at [631, 283] on div "Le Lesueur" at bounding box center [668, 285] width 192 height 16
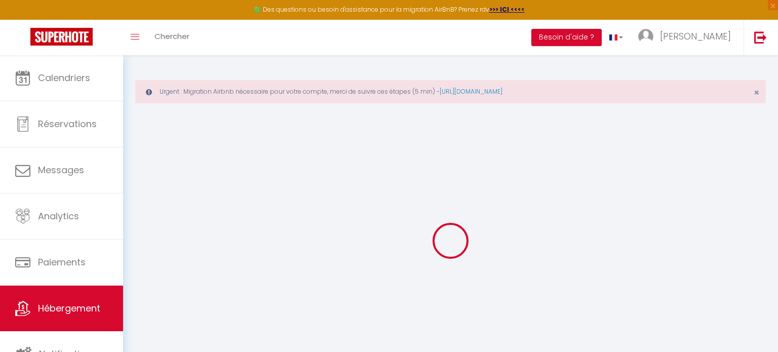
type input "Le Lesueur"
select select "2"
type input "70"
type input "35"
type input "300"
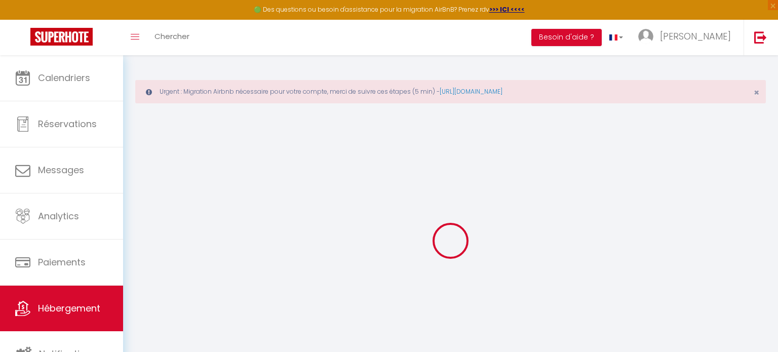
select select
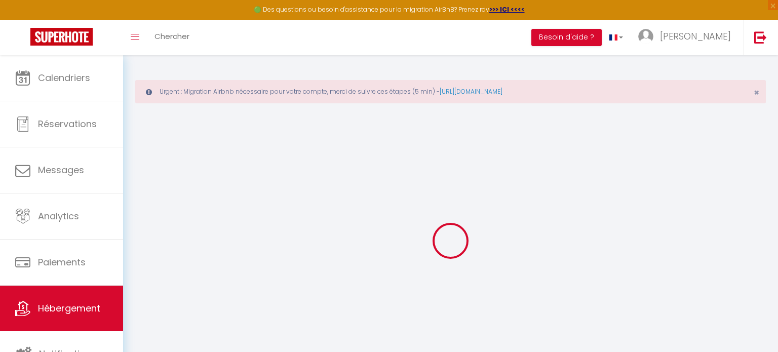
type input "[STREET_ADDRESS]"
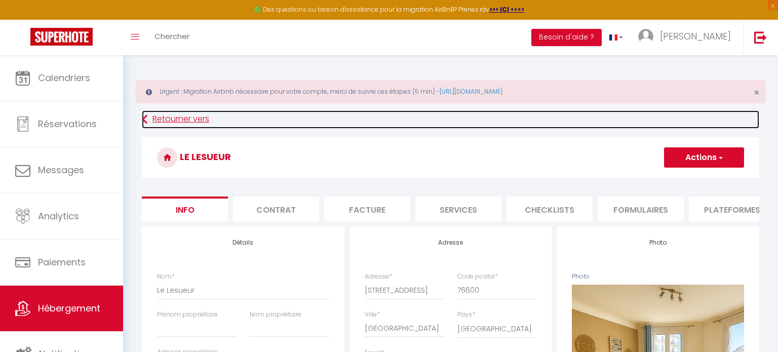
click at [157, 119] on link "Retourner vers" at bounding box center [450, 119] width 617 height 18
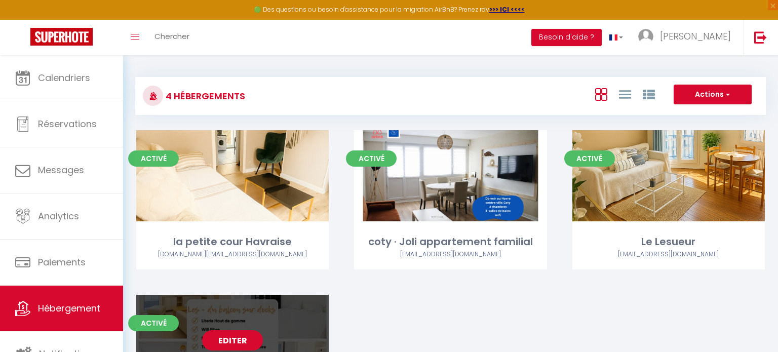
click at [229, 341] on link "Editer" at bounding box center [232, 340] width 61 height 20
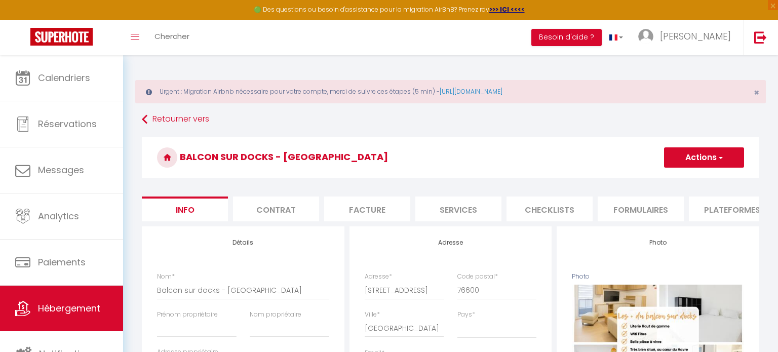
click at [285, 215] on li "Contrat" at bounding box center [276, 208] width 86 height 25
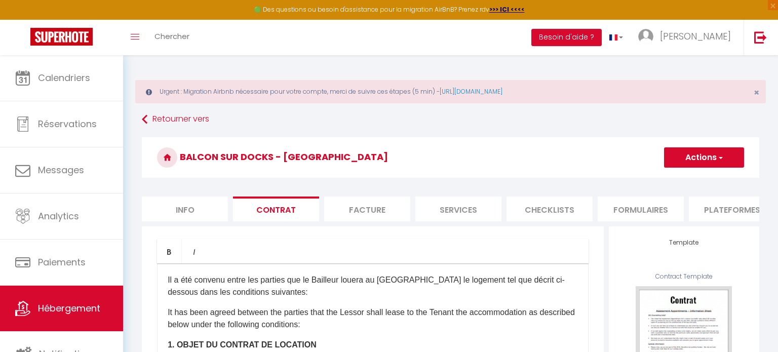
click at [730, 217] on li "Plateformes" at bounding box center [732, 208] width 86 height 25
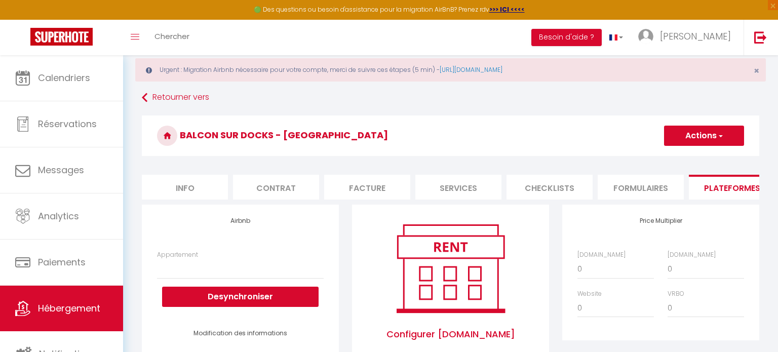
scroll to position [21, 0]
click at [460, 189] on li "Services" at bounding box center [458, 187] width 86 height 25
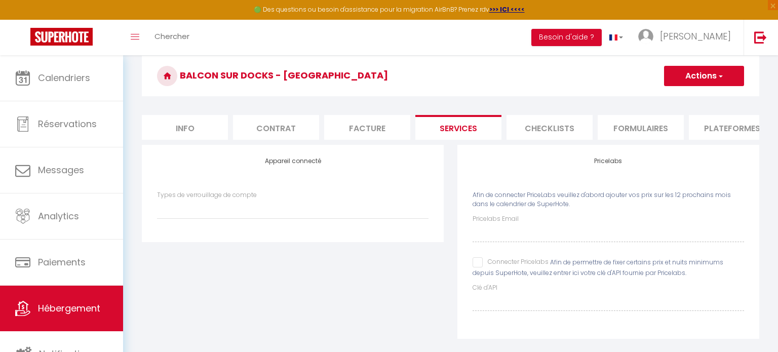
scroll to position [93, 0]
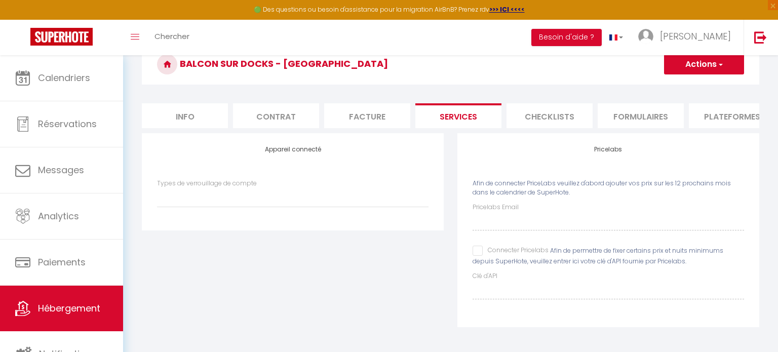
click at [478, 257] on span "Afin de permettre de fixer certains prix et nuits minimums depuis SuperHote, ve…" at bounding box center [597, 255] width 251 height 19
click at [479, 250] on input "Connecter Pricelabs" at bounding box center [510, 251] width 76 height 10
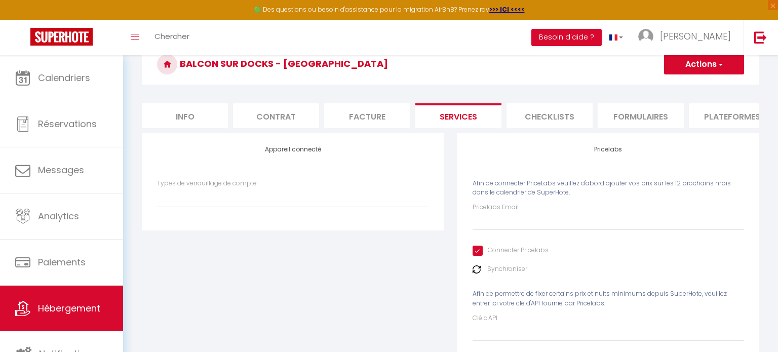
click at [476, 255] on input "Connecter Pricelabs" at bounding box center [510, 251] width 76 height 10
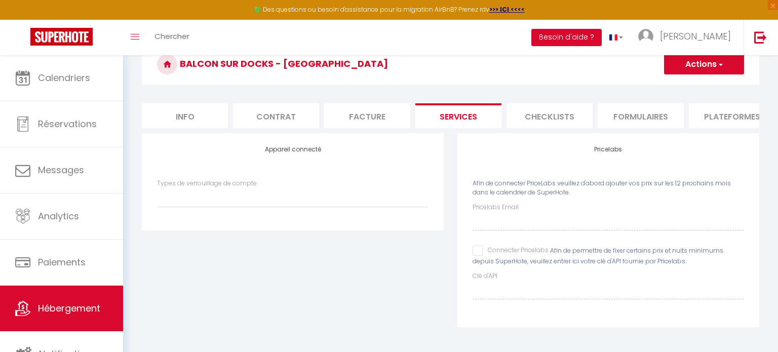
click at [476, 255] on input "Connecter Pricelabs" at bounding box center [510, 251] width 76 height 10
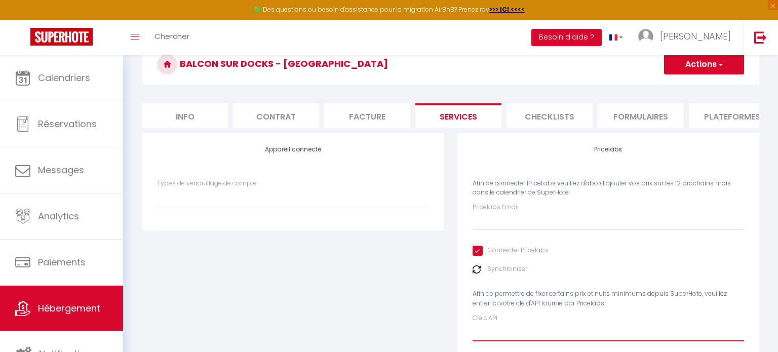
click at [479, 328] on input "Clé d'API" at bounding box center [607, 332] width 271 height 18
paste input "CVV3uvXjM8caEih3NcYwJh2WMTowfsl1gBa6hkUL"
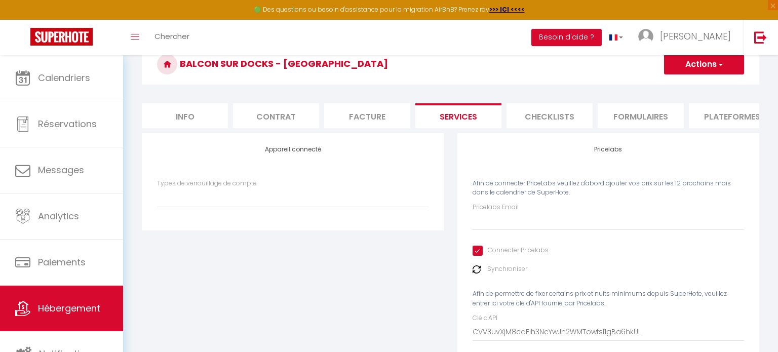
click at [506, 270] on label "Synchroniser" at bounding box center [507, 269] width 40 height 10
click at [474, 268] on img at bounding box center [476, 269] width 8 height 8
click at [709, 73] on button "Actions" at bounding box center [704, 64] width 80 height 20
click at [704, 85] on link "Enregistrer" at bounding box center [703, 86] width 80 height 13
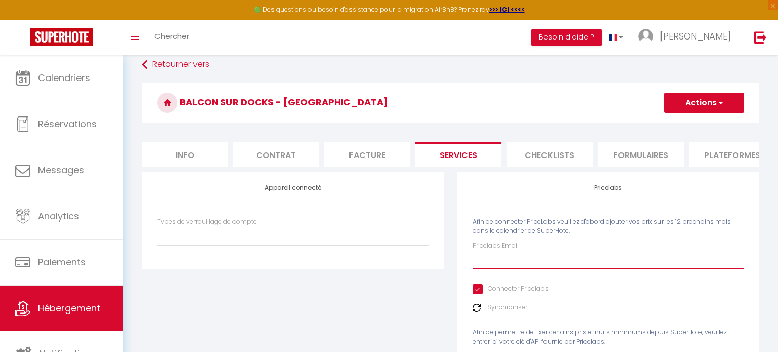
click at [494, 260] on input "Pricelabs Email" at bounding box center [607, 260] width 271 height 18
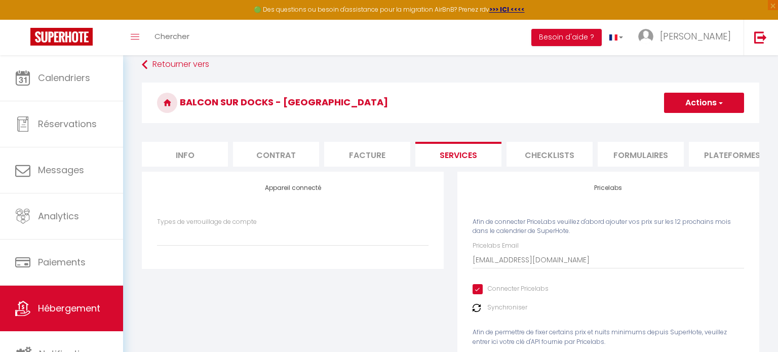
click at [707, 104] on button "Actions" at bounding box center [704, 103] width 80 height 20
click at [684, 125] on link "Enregistrer" at bounding box center [703, 124] width 80 height 13
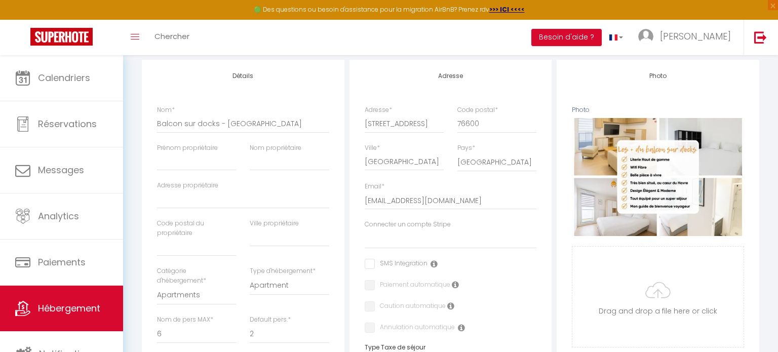
scroll to position [168, 0]
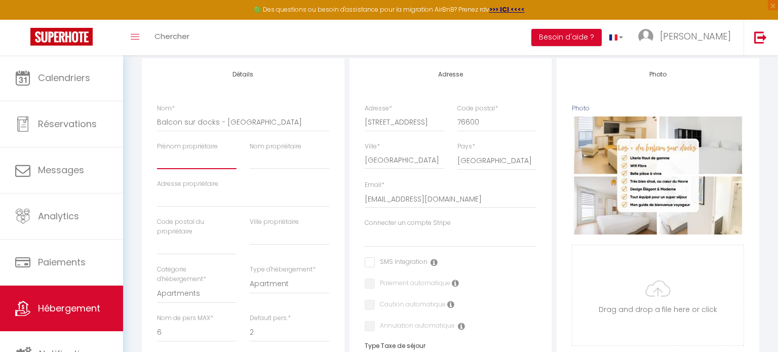
click at [185, 168] on input "Prénom propriétaire" at bounding box center [196, 160] width 79 height 18
click at [330, 214] on div "Adresse propriétaire" at bounding box center [242, 198] width 185 height 38
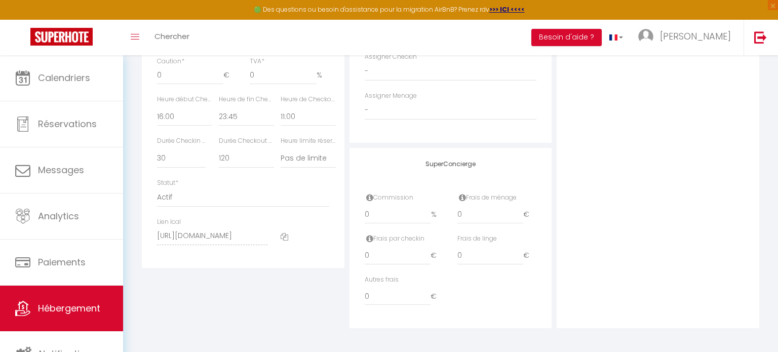
scroll to position [583, 0]
click at [394, 217] on input "0" at bounding box center [398, 213] width 67 height 18
click at [472, 219] on input "0" at bounding box center [490, 213] width 66 height 18
click at [480, 298] on div "Autres frais 0 €" at bounding box center [450, 293] width 185 height 41
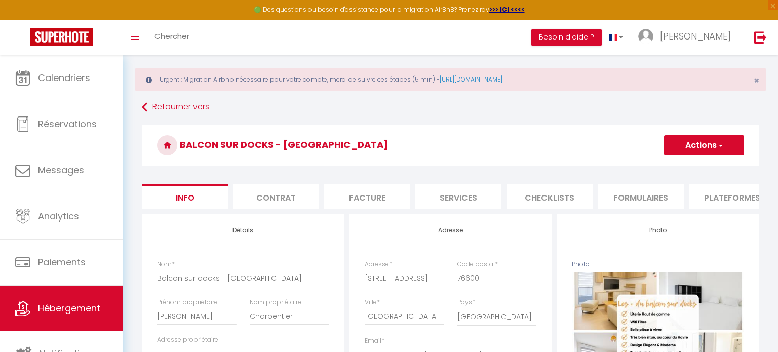
scroll to position [0, 0]
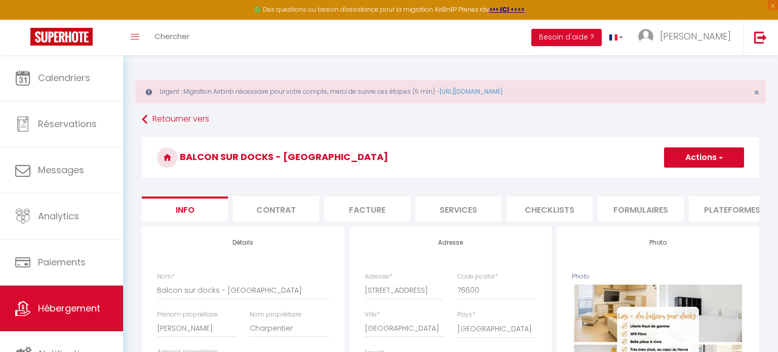
click at [705, 161] on button "Actions" at bounding box center [704, 157] width 80 height 20
click at [662, 181] on input "Enregistrer" at bounding box center [663, 180] width 37 height 10
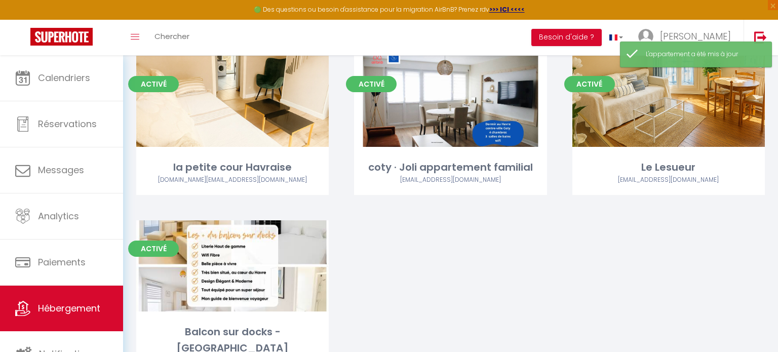
scroll to position [162, 0]
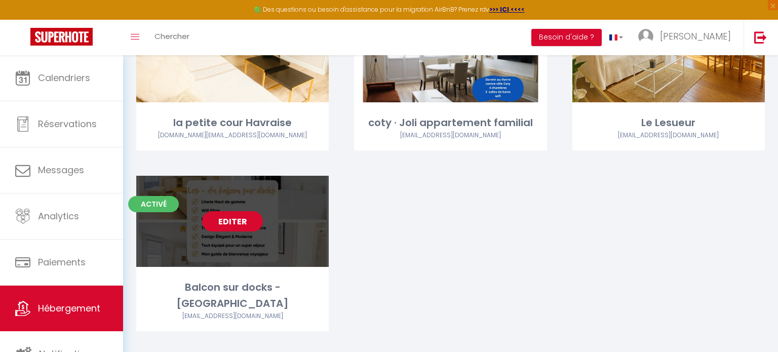
click at [235, 224] on link "Editer" at bounding box center [232, 221] width 61 height 20
click at [228, 219] on link "Editer" at bounding box center [232, 221] width 61 height 20
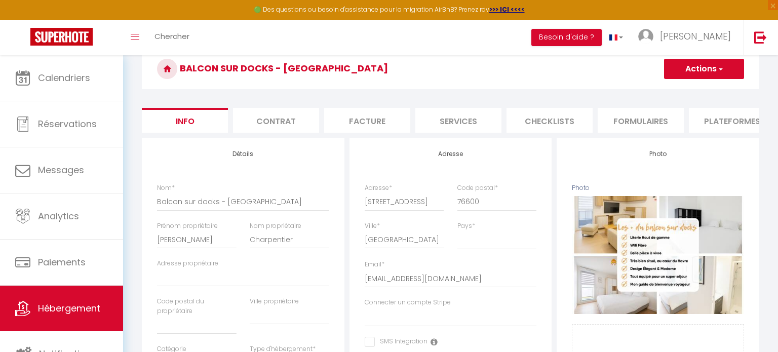
scroll to position [87, 0]
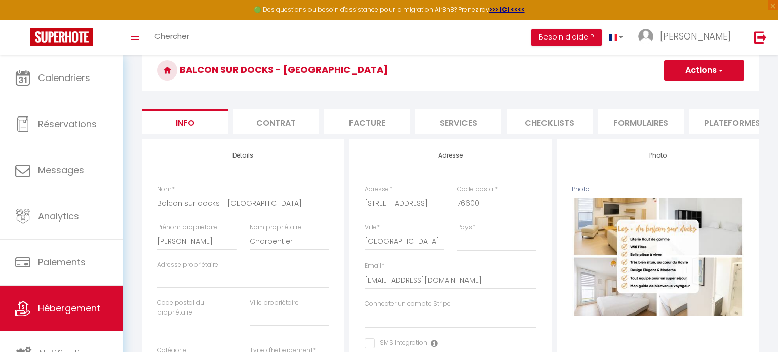
click at [277, 122] on li "Contrat" at bounding box center [276, 121] width 86 height 25
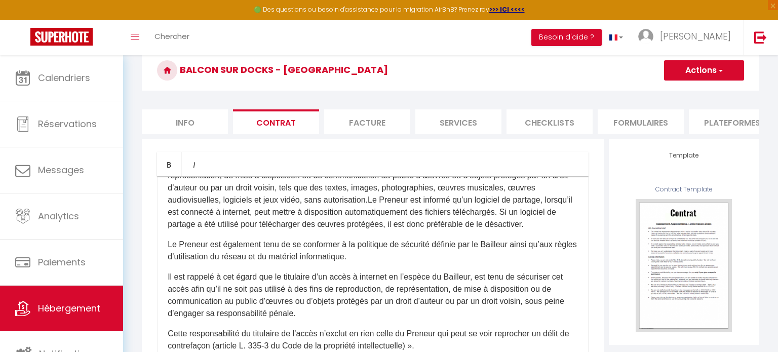
scroll to position [966, 0]
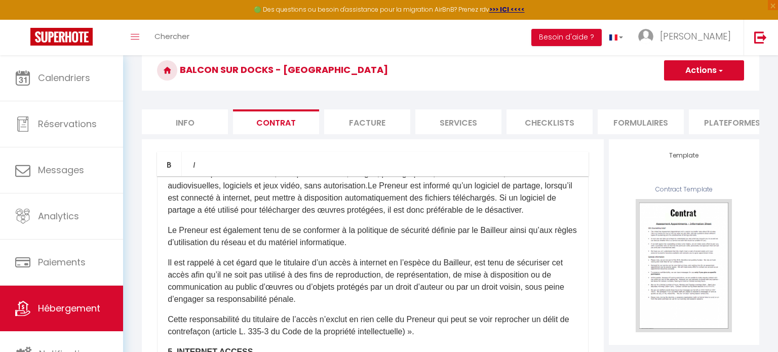
click at [371, 121] on li "Facture" at bounding box center [367, 121] width 86 height 25
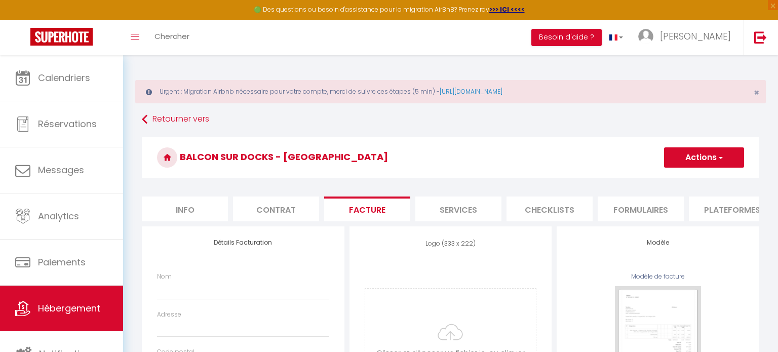
click at [466, 206] on li "Services" at bounding box center [458, 208] width 86 height 25
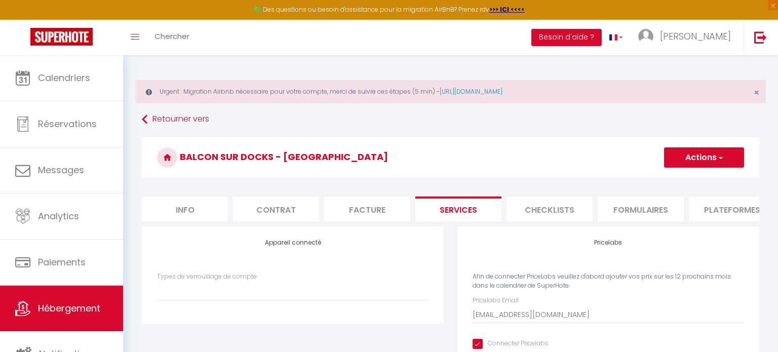
click at [558, 210] on li "Checklists" at bounding box center [549, 208] width 86 height 25
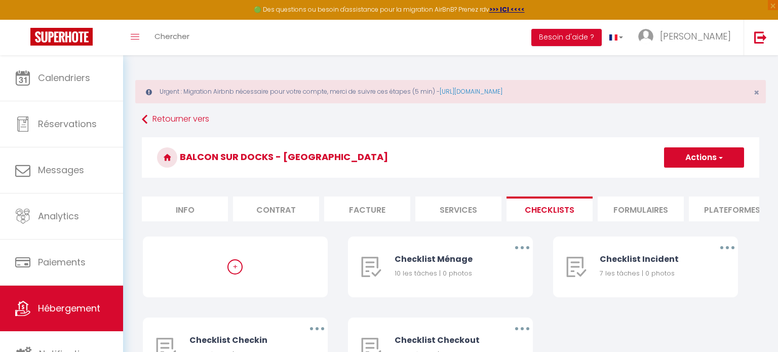
click at [650, 207] on li "Formulaires" at bounding box center [640, 208] width 86 height 25
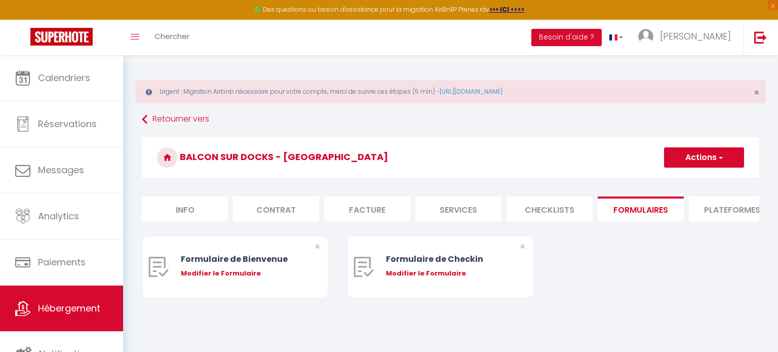
click at [735, 209] on li "Plateformes" at bounding box center [732, 208] width 86 height 25
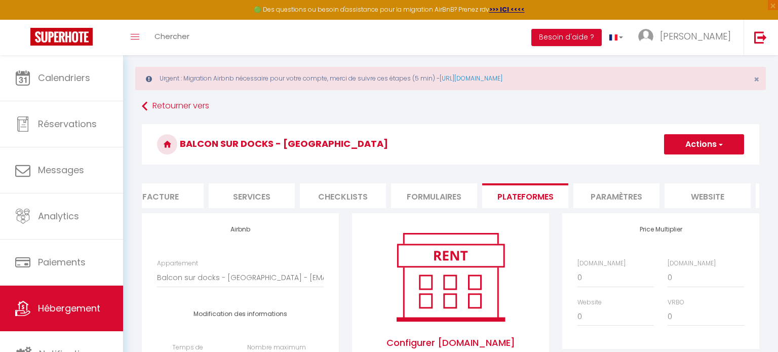
scroll to position [0, 208]
click at [605, 195] on li "Paramètres" at bounding box center [615, 195] width 86 height 25
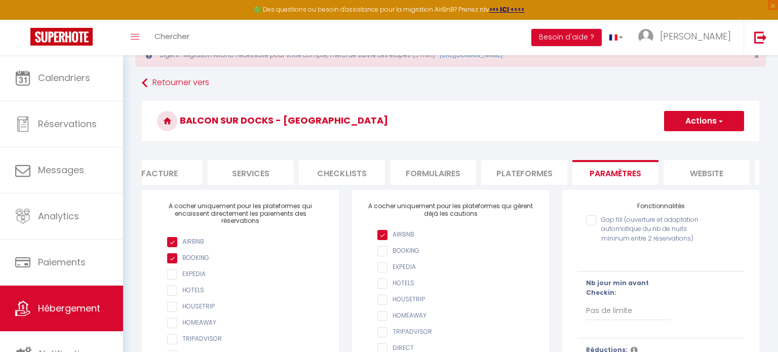
scroll to position [24, 0]
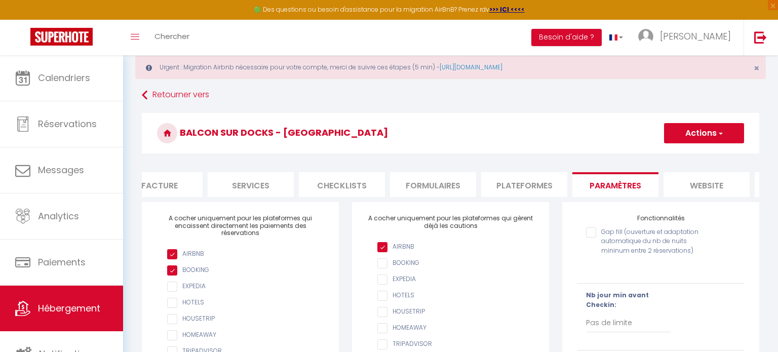
click at [720, 184] on li "website" at bounding box center [706, 184] width 86 height 25
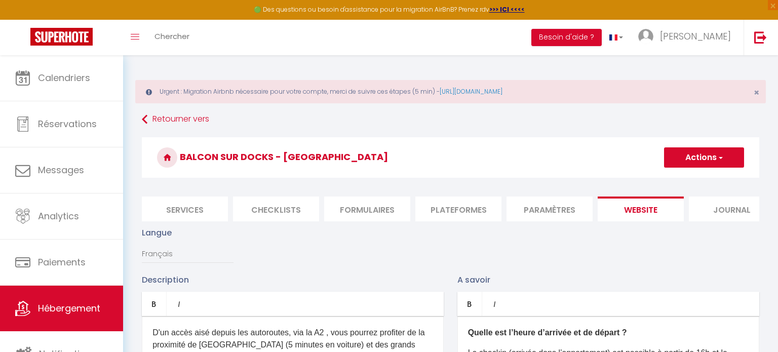
scroll to position [0, 294]
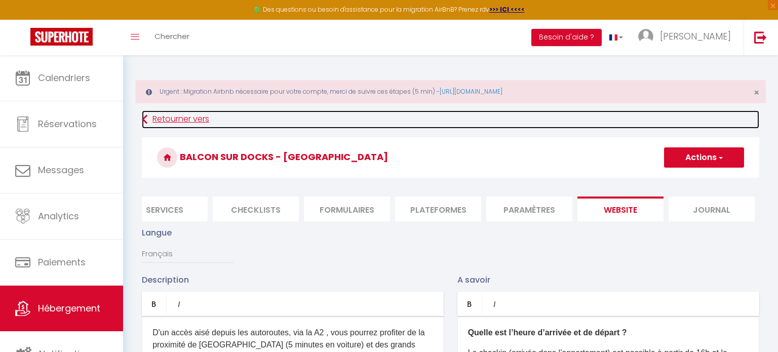
click at [162, 116] on link "Retourner vers" at bounding box center [450, 119] width 617 height 18
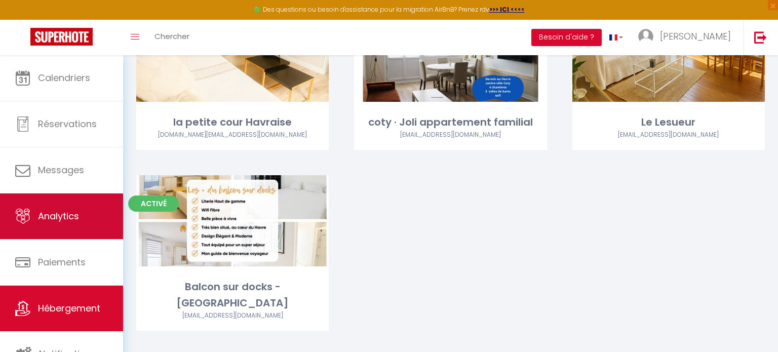
scroll to position [162, 0]
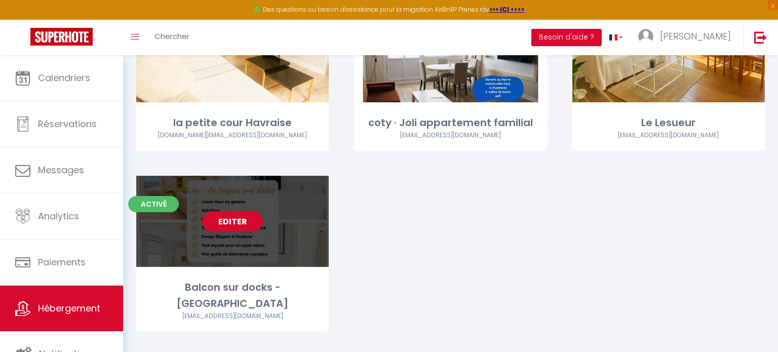
click at [294, 199] on div "Editer" at bounding box center [232, 221] width 192 height 91
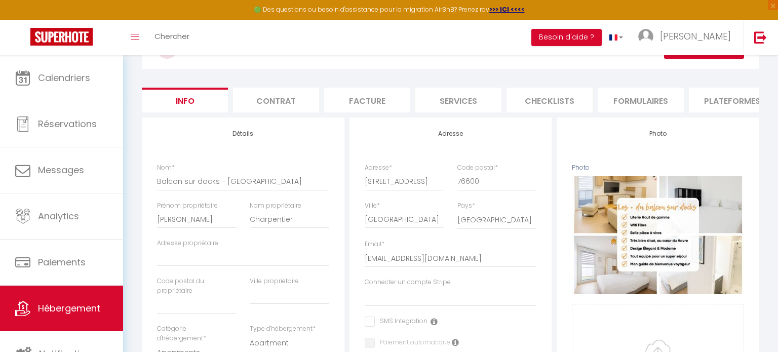
scroll to position [108, 0]
click at [737, 99] on li "Plateformes" at bounding box center [732, 101] width 86 height 25
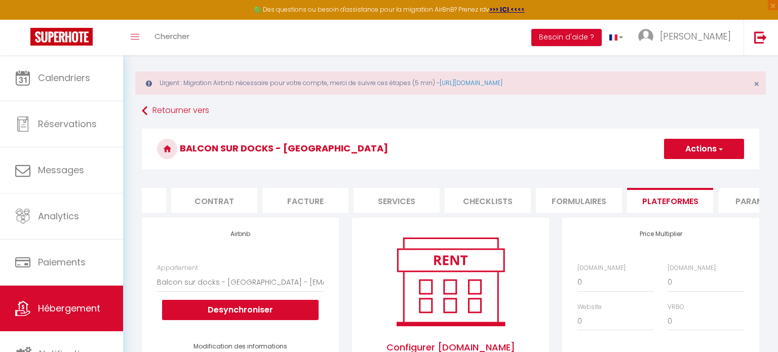
scroll to position [0, 70]
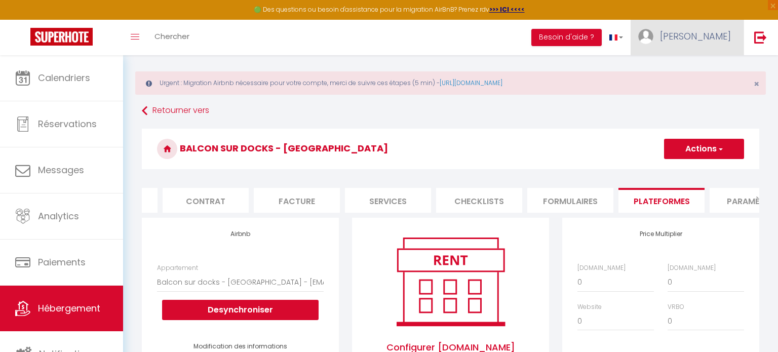
click at [711, 34] on span "[PERSON_NAME]" at bounding box center [695, 36] width 71 height 13
click at [707, 69] on link "Paramètres" at bounding box center [702, 70] width 75 height 17
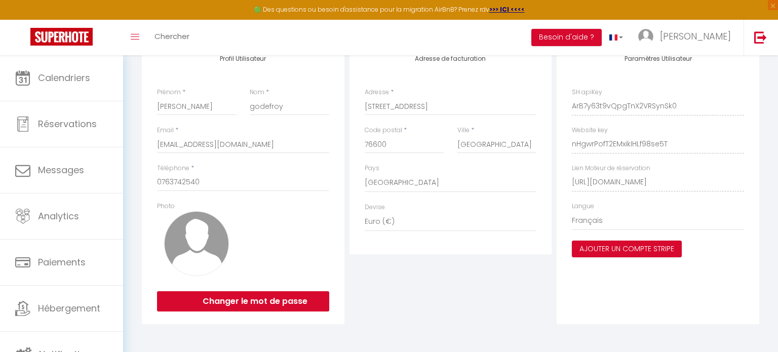
scroll to position [370, 0]
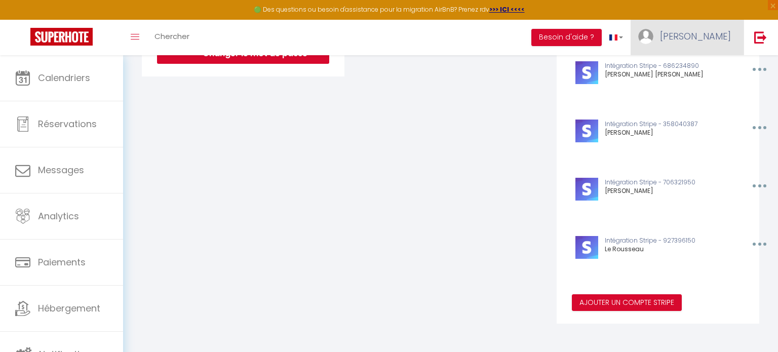
click at [713, 32] on span "[PERSON_NAME]" at bounding box center [695, 36] width 71 height 13
click at [708, 67] on link "Paramètres" at bounding box center [702, 70] width 75 height 17
click at [711, 75] on link "Paramètres" at bounding box center [702, 70] width 75 height 17
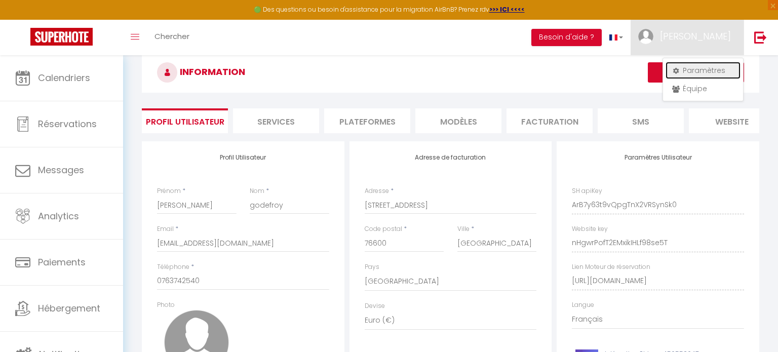
scroll to position [0, 0]
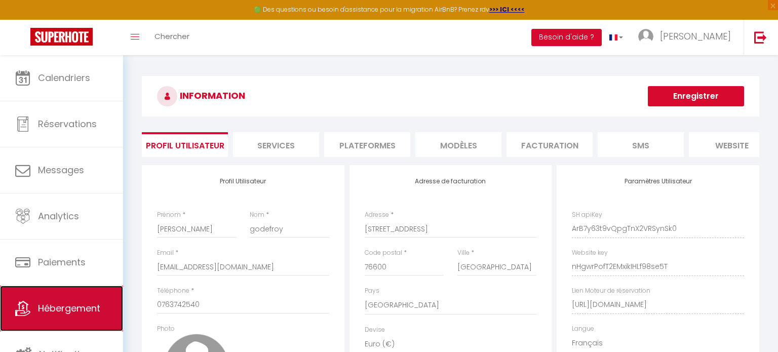
click at [98, 312] on span "Hébergement" at bounding box center [69, 308] width 62 height 13
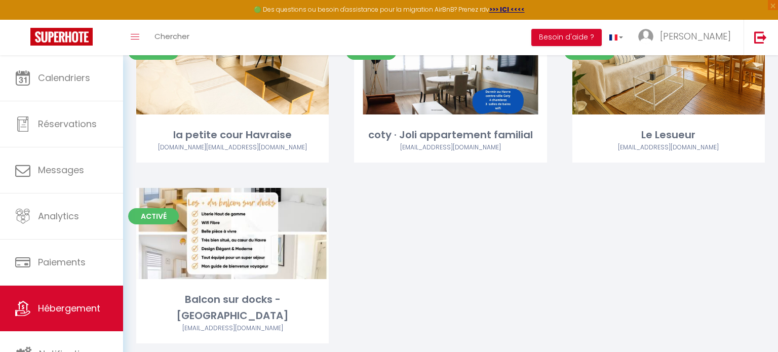
scroll to position [162, 0]
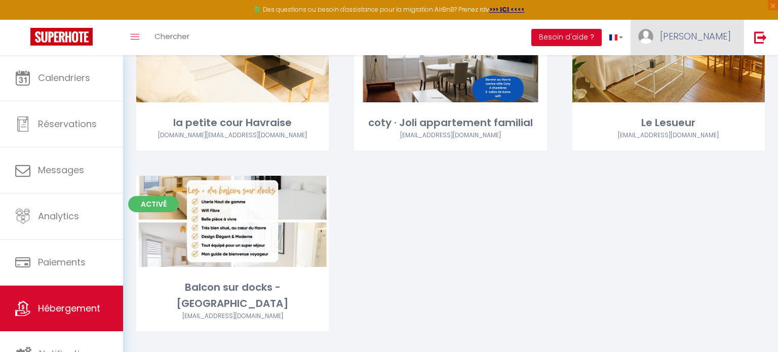
click at [653, 38] on img at bounding box center [645, 36] width 15 height 15
click at [697, 43] on link "[PERSON_NAME]" at bounding box center [686, 37] width 113 height 35
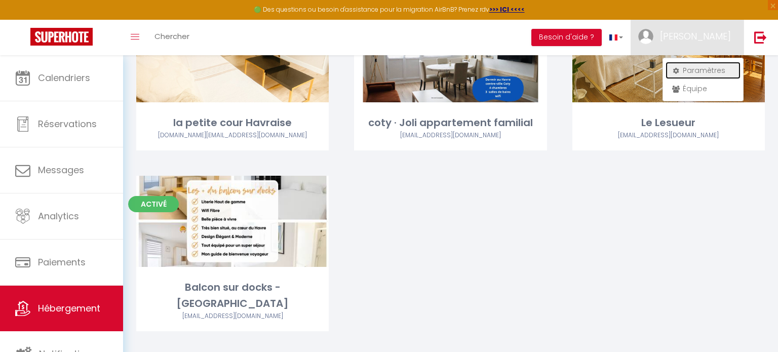
click at [690, 68] on link "Paramètres" at bounding box center [702, 70] width 75 height 17
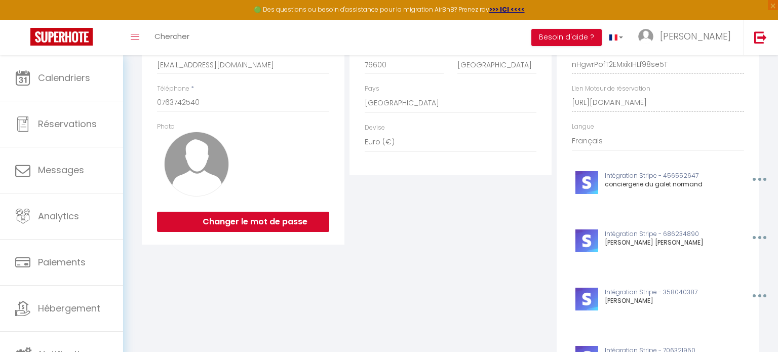
scroll to position [210, 0]
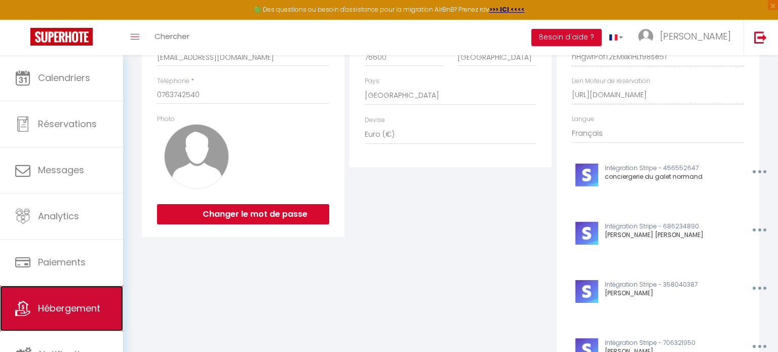
click at [53, 314] on span "Hébergement" at bounding box center [69, 308] width 62 height 13
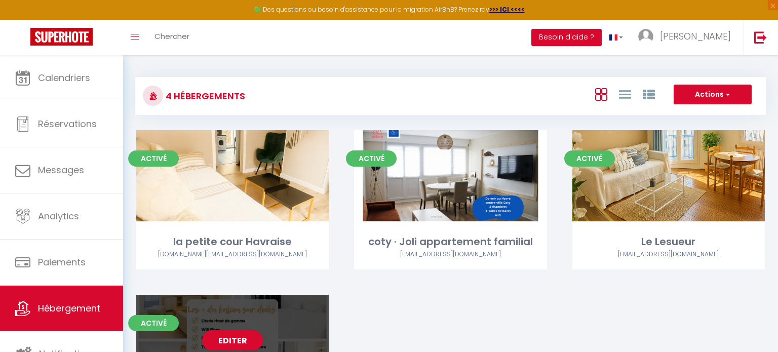
click at [284, 315] on div "Editer" at bounding box center [232, 340] width 192 height 91
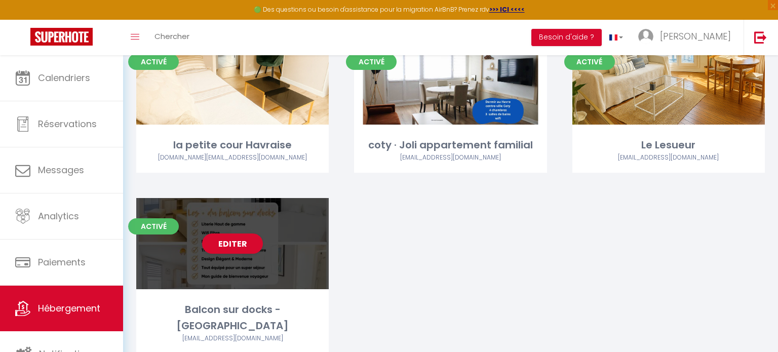
scroll to position [142, 0]
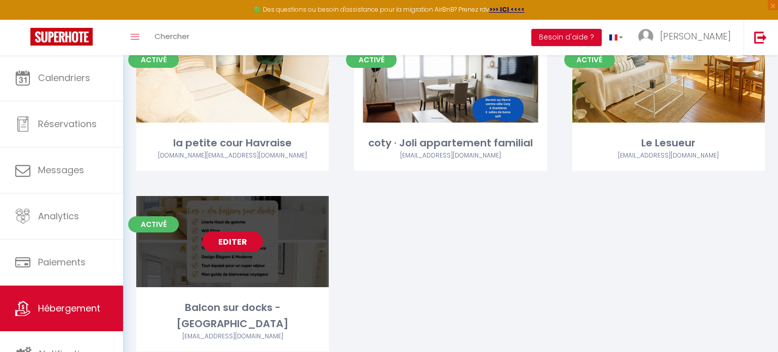
click at [234, 235] on link "Editer" at bounding box center [232, 241] width 61 height 20
click at [234, 242] on link "Editer" at bounding box center [232, 241] width 61 height 20
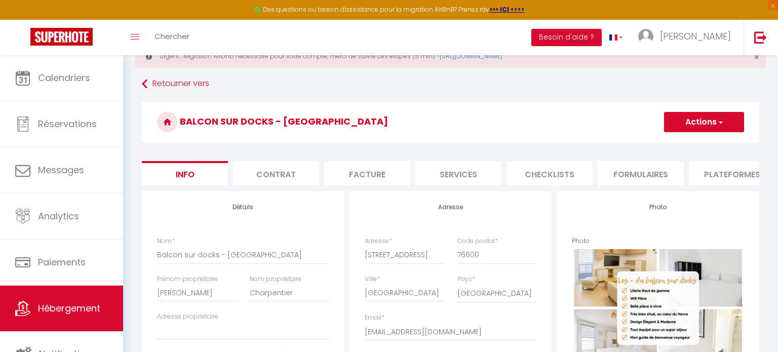
scroll to position [34, 0]
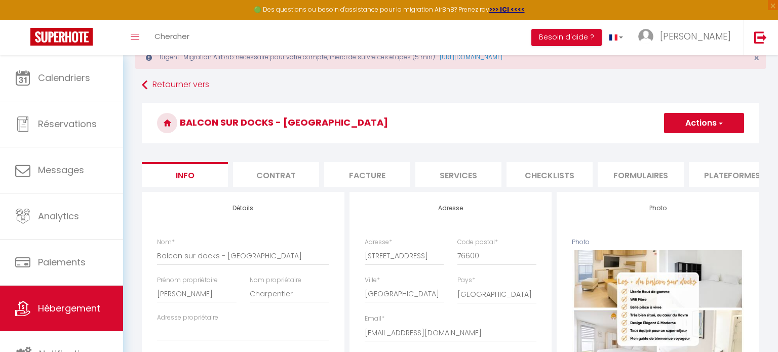
click at [651, 174] on li "Formulaires" at bounding box center [640, 174] width 86 height 25
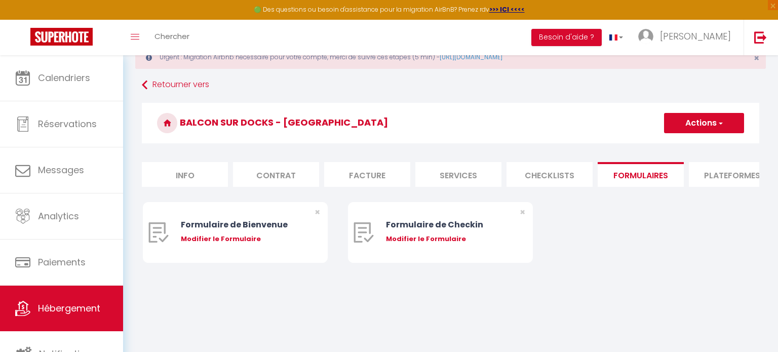
click at [741, 173] on li "Plateformes" at bounding box center [732, 174] width 86 height 25
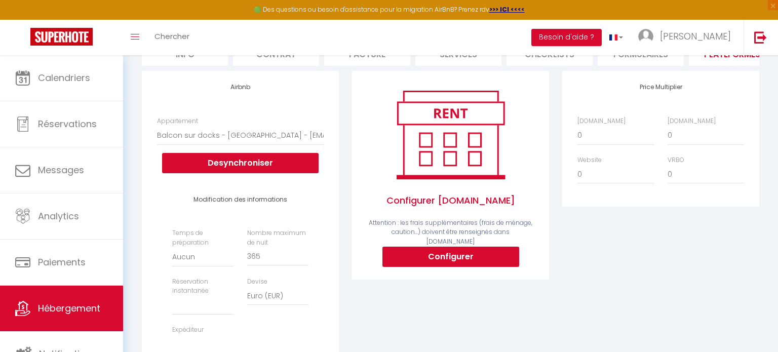
scroll to position [156, 0]
click at [268, 132] on select "Maisonette face à [PERSON_NAME] en pleine verdure! - [EMAIL_ADDRESS][DOMAIN_NAM…" at bounding box center [240, 134] width 167 height 19
click at [268, 133] on select "Maisonette face à [PERSON_NAME] en pleine verdure! - [EMAIL_ADDRESS][DOMAIN_NAM…" at bounding box center [240, 134] width 167 height 19
click at [172, 133] on select "Maisonette face à [PERSON_NAME] en pleine verdure! - [EMAIL_ADDRESS][DOMAIN_NAM…" at bounding box center [240, 134] width 167 height 19
click at [260, 126] on select "Maisonette face à [PERSON_NAME] en pleine verdure! - [EMAIL_ADDRESS][DOMAIN_NAM…" at bounding box center [240, 134] width 167 height 19
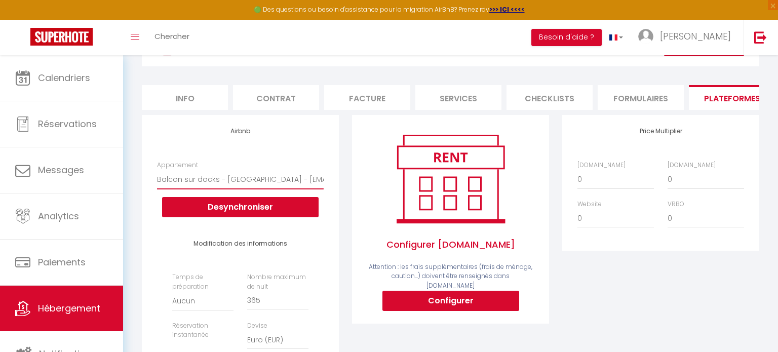
scroll to position [91, 0]
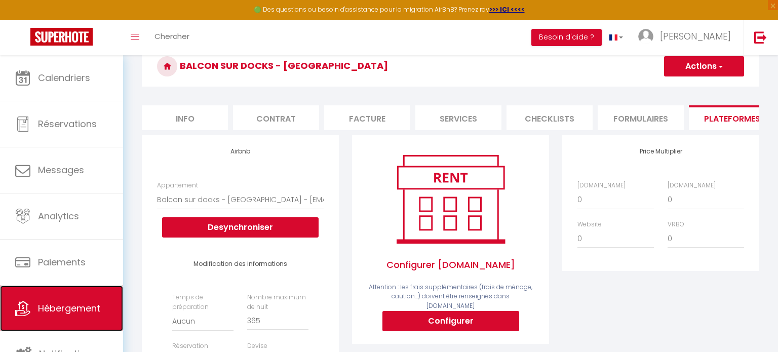
click at [73, 302] on span "Hébergement" at bounding box center [69, 308] width 62 height 13
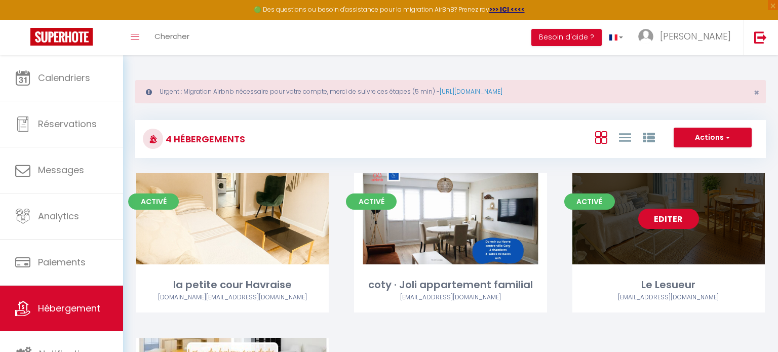
click at [673, 222] on link "Editer" at bounding box center [668, 219] width 61 height 20
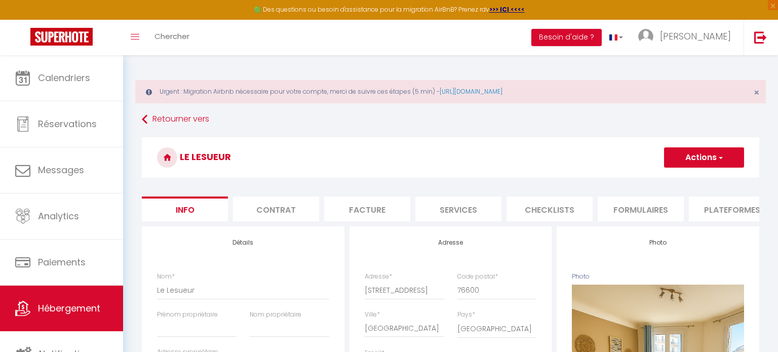
click at [711, 212] on li "Plateformes" at bounding box center [732, 208] width 86 height 25
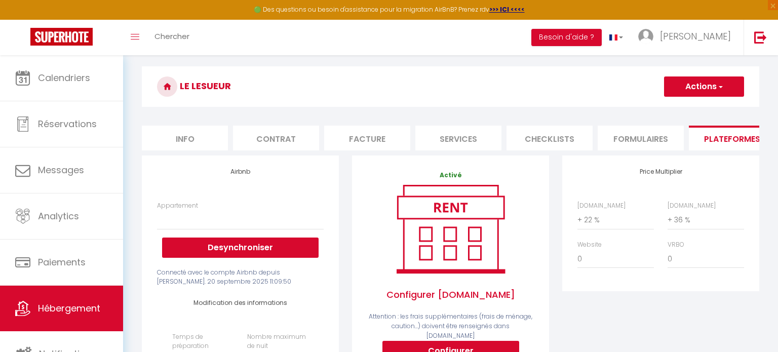
scroll to position [70, 0]
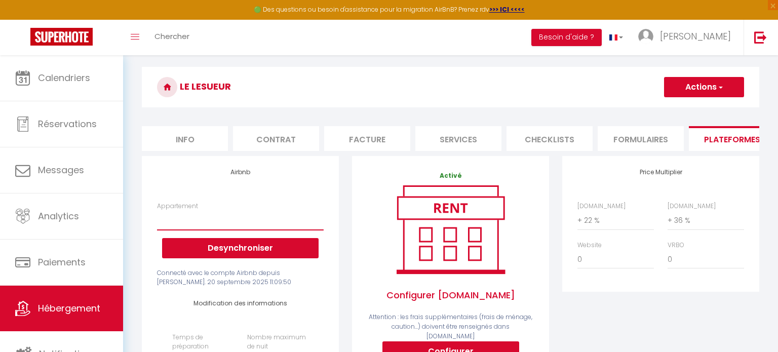
click at [226, 226] on select "Maisonette face à [PERSON_NAME] en pleine verdure! - [EMAIL_ADDRESS][DOMAIN_NAM…" at bounding box center [240, 220] width 167 height 19
click at [632, 306] on div "Price Multiplier [DOMAIN_NAME] 0 + 1 % + 2 % + 3 % + 4 % + 5 % + 6 % + 7 %" at bounding box center [660, 352] width 210 height 393
click at [717, 93] on button "Actions" at bounding box center [704, 87] width 80 height 20
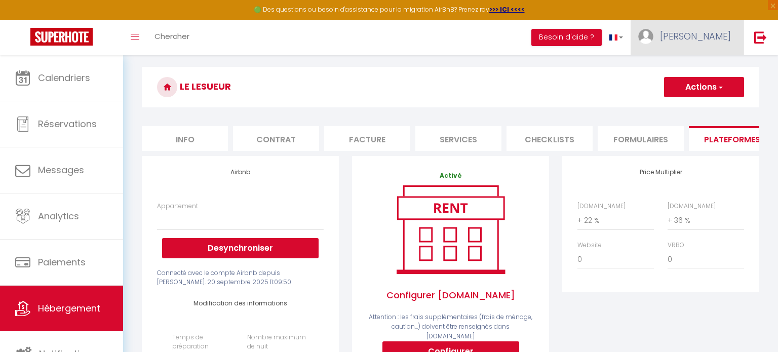
click at [696, 35] on span "[PERSON_NAME]" at bounding box center [695, 36] width 71 height 13
click at [689, 87] on link "Équipe" at bounding box center [702, 88] width 75 height 17
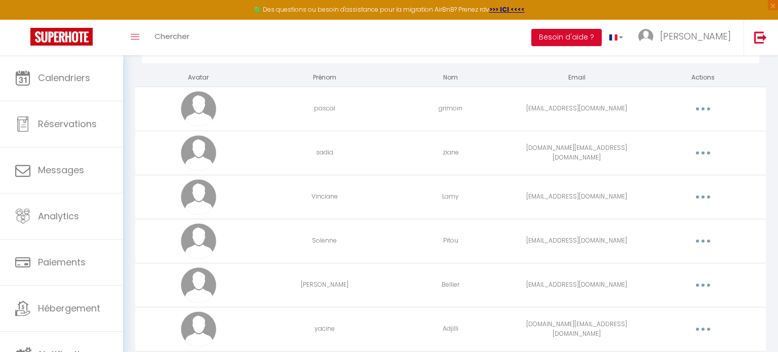
scroll to position [92, 0]
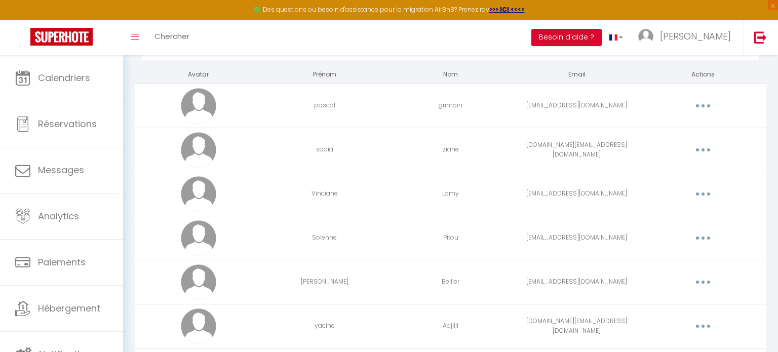
click at [667, 203] on td "Editer Supprimer" at bounding box center [702, 194] width 126 height 44
click at [703, 192] on icon "button" at bounding box center [702, 193] width 3 height 3
click at [674, 217] on link "Editer" at bounding box center [676, 217] width 75 height 17
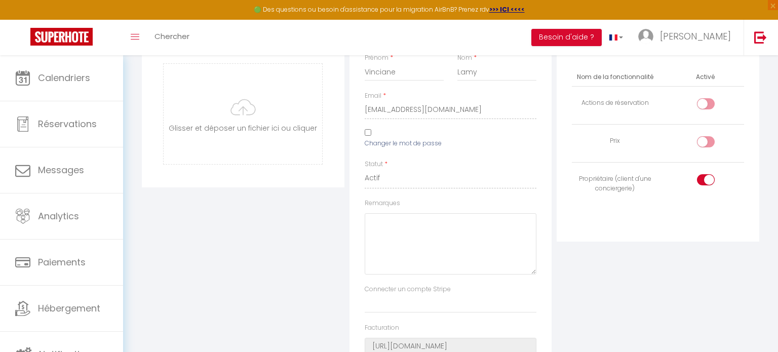
scroll to position [174, 0]
click at [707, 181] on input "checkbox" at bounding box center [714, 182] width 18 height 15
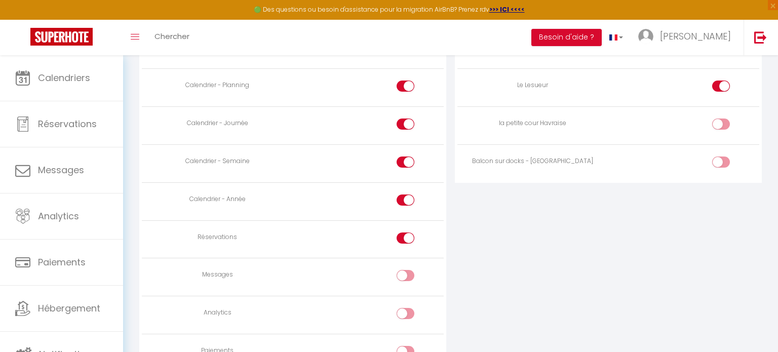
scroll to position [656, 0]
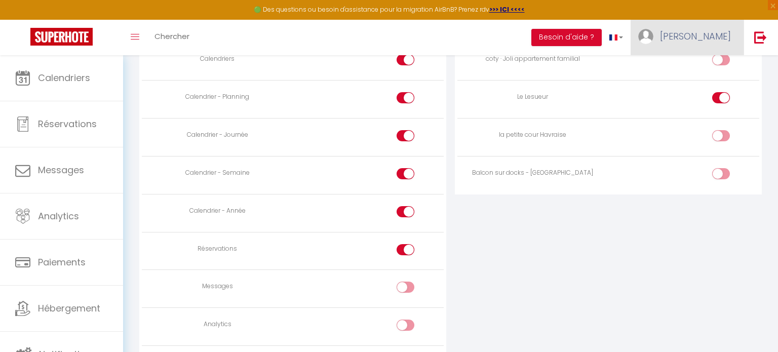
click at [707, 36] on span "[PERSON_NAME]" at bounding box center [695, 36] width 71 height 13
click at [682, 292] on div "ACCÈS AUX APPARTEMENTS Appartement Activé coty · Joli appartement familial [PER…" at bounding box center [608, 248] width 315 height 556
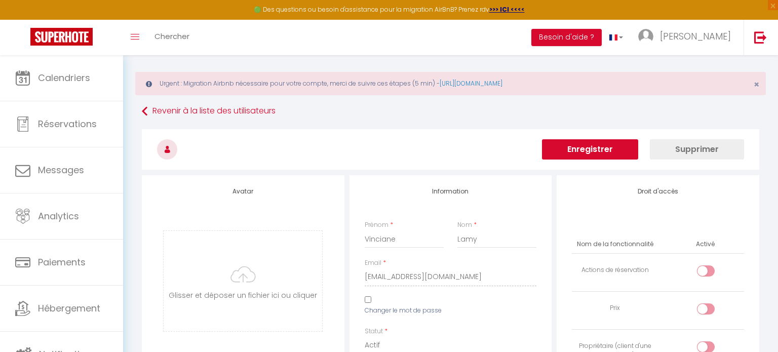
scroll to position [0, 0]
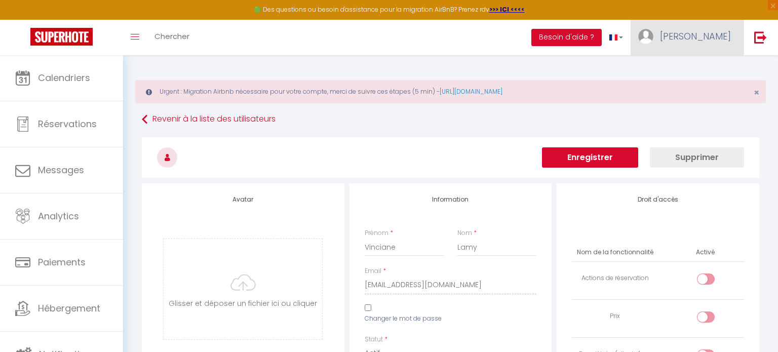
click at [707, 36] on span "[PERSON_NAME]" at bounding box center [695, 36] width 71 height 13
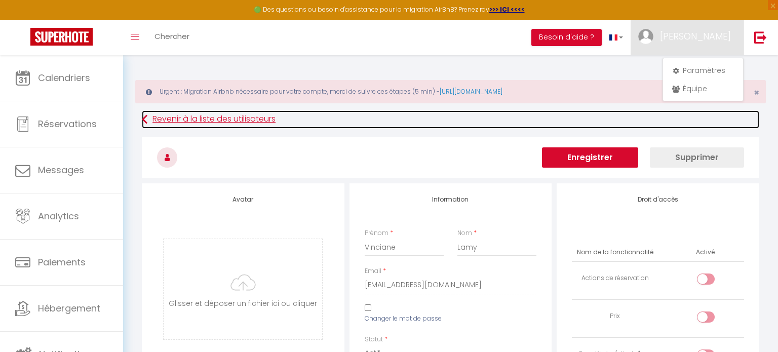
click at [636, 126] on link "Revenir à la liste des utilisateurs" at bounding box center [450, 119] width 617 height 18
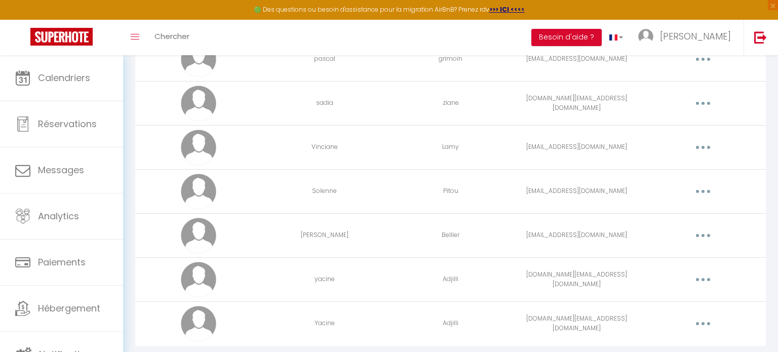
scroll to position [164, 0]
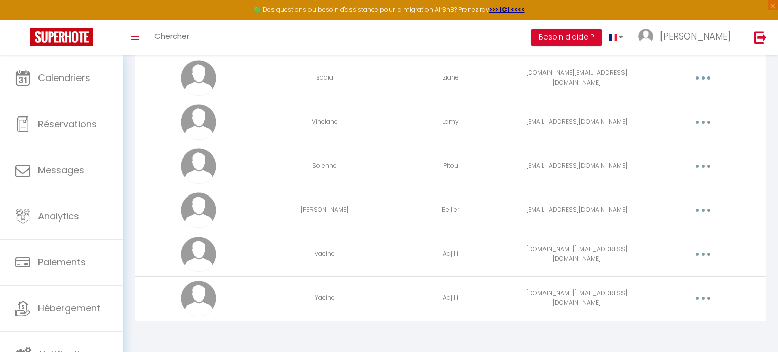
click at [702, 258] on button "button" at bounding box center [703, 254] width 28 height 16
click at [670, 291] on link "Supprimer" at bounding box center [676, 295] width 75 height 17
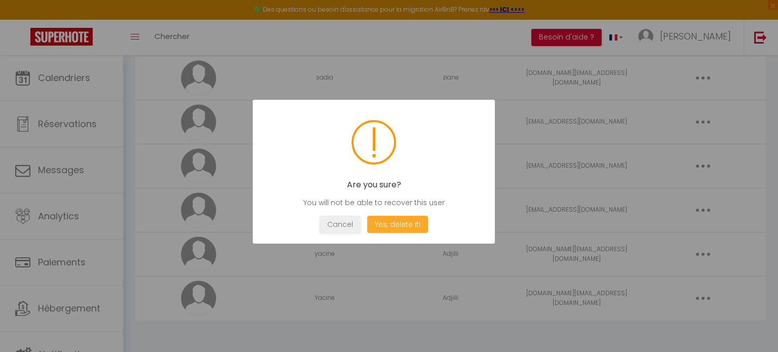
click at [415, 225] on button "Yes, delete it!" at bounding box center [397, 225] width 61 height 18
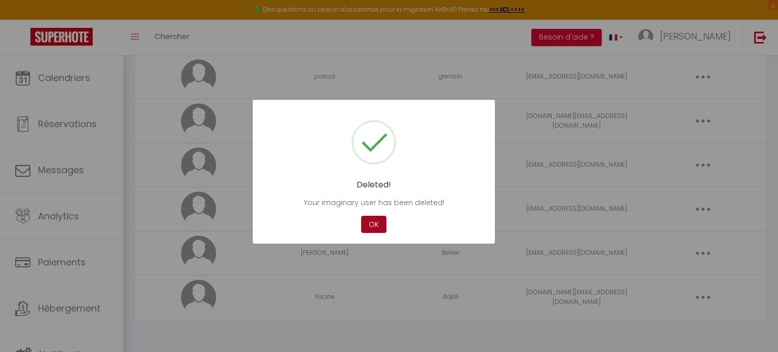
scroll to position [119, 0]
click at [371, 223] on button "OK" at bounding box center [373, 225] width 25 height 18
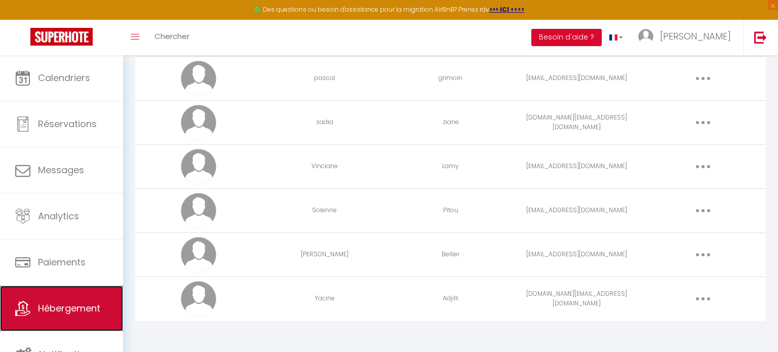
click at [90, 309] on span "Hébergement" at bounding box center [69, 308] width 62 height 13
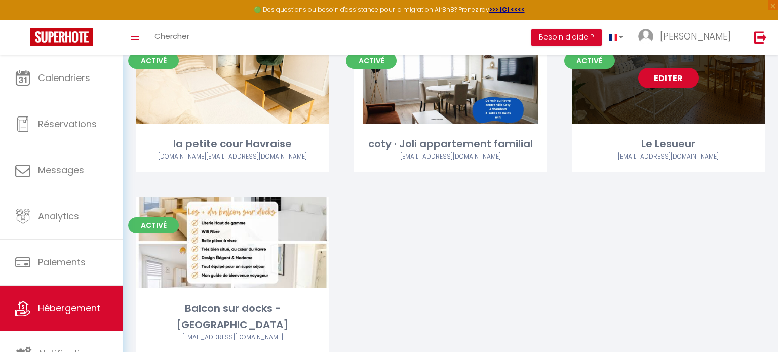
scroll to position [162, 0]
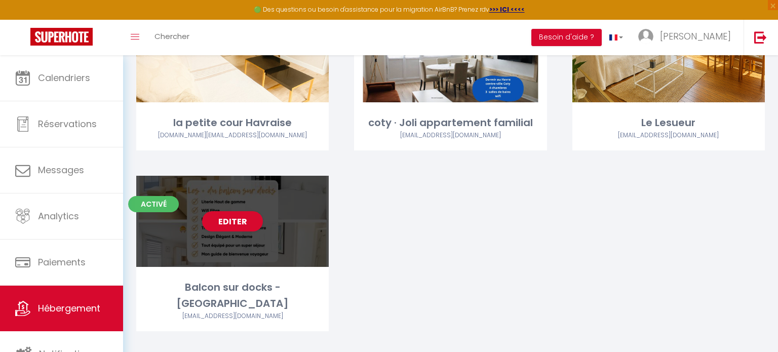
click at [232, 311] on div "[EMAIL_ADDRESS][DOMAIN_NAME]" at bounding box center [232, 316] width 192 height 10
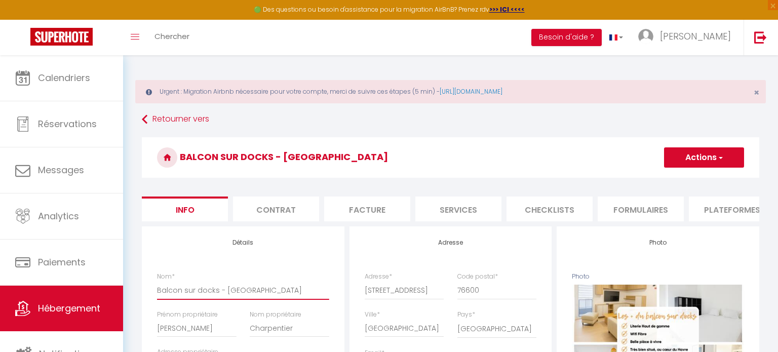
click at [270, 293] on input "Balcon sur docks - [GEOGRAPHIC_DATA]" at bounding box center [243, 290] width 172 height 18
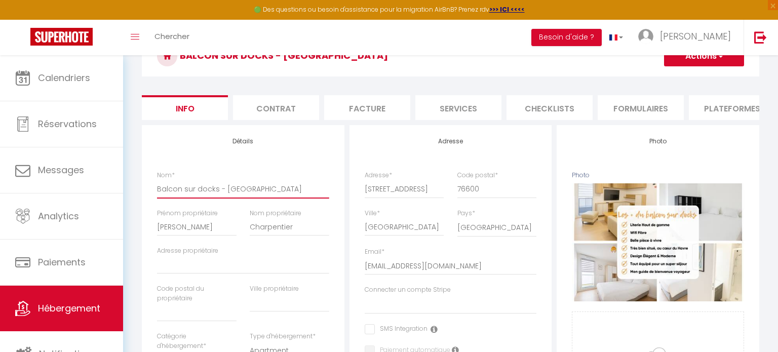
scroll to position [101, 0]
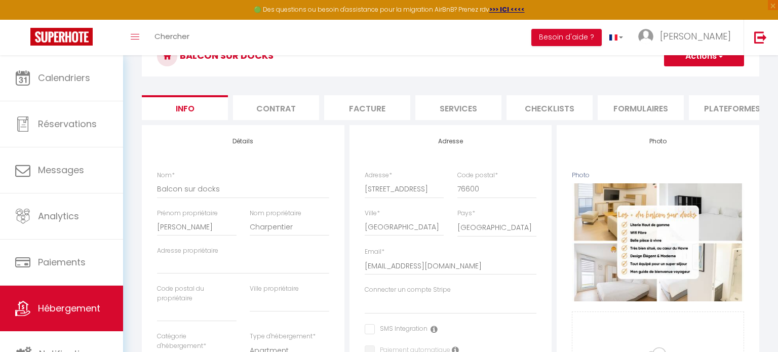
click at [271, 244] on div "Nom propriétaire [PERSON_NAME]" at bounding box center [289, 228] width 93 height 38
click at [211, 261] on input "Adresse propriétaire" at bounding box center [243, 265] width 172 height 18
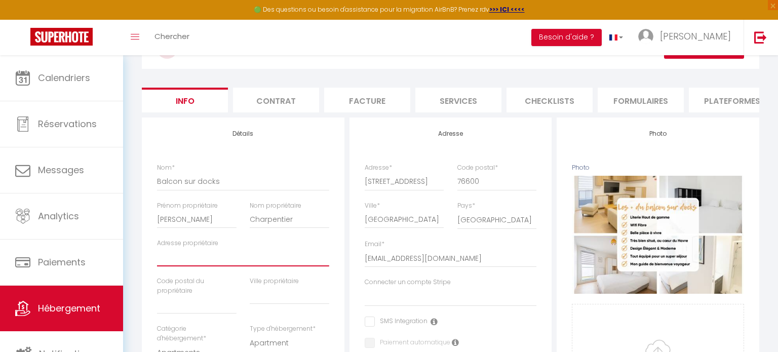
scroll to position [108, 0]
click at [735, 98] on li "Plateformes" at bounding box center [732, 100] width 86 height 25
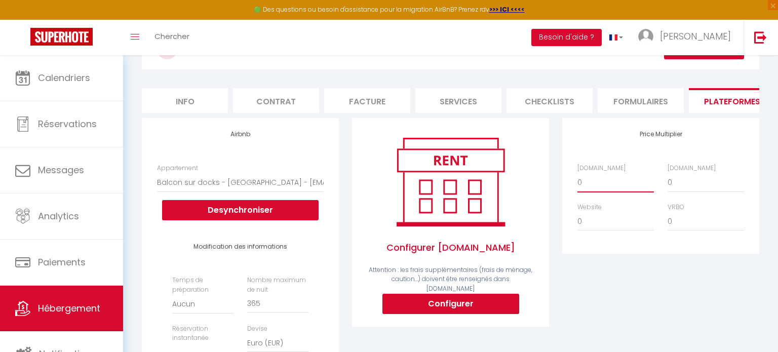
click at [615, 184] on select "0 + 1 % + 2 % + 3 % + 4 % + 5 % + 6 % + 7 % + 8 % + 9 %" at bounding box center [615, 182] width 76 height 19
click at [577, 173] on select "0 + 1 % + 2 % + 3 % + 4 % + 5 % + 6 % + 7 % + 8 % + 9 %" at bounding box center [615, 182] width 76 height 19
click at [703, 181] on select "0 + 1 % + 2 % + 3 % + 4 % + 5 % + 6 % + 7 % + 8 % + 9 %" at bounding box center [705, 182] width 76 height 19
click at [667, 173] on select "0 + 1 % + 2 % + 3 % + 4 % + 5 % + 6 % + 7 % + 8 % + 9 %" at bounding box center [705, 182] width 76 height 19
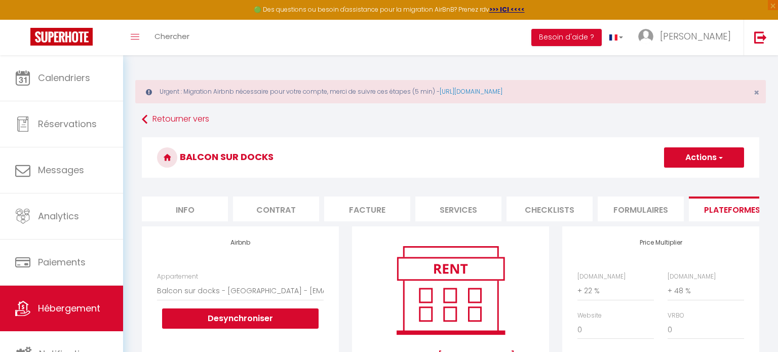
click at [714, 152] on button "Actions" at bounding box center [704, 157] width 80 height 20
click at [702, 177] on link "Enregistrer" at bounding box center [703, 179] width 80 height 13
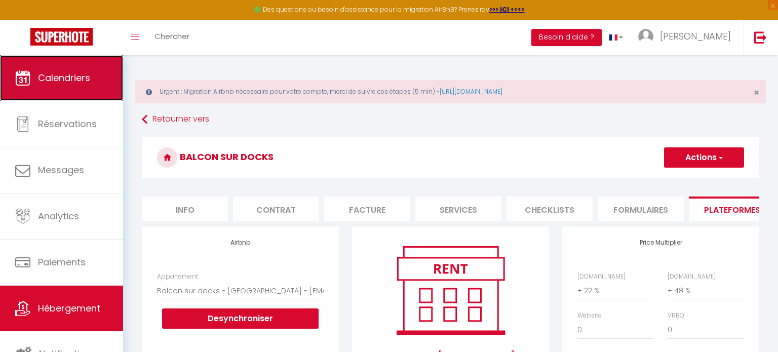
click at [92, 86] on link "Calendriers" at bounding box center [61, 78] width 123 height 46
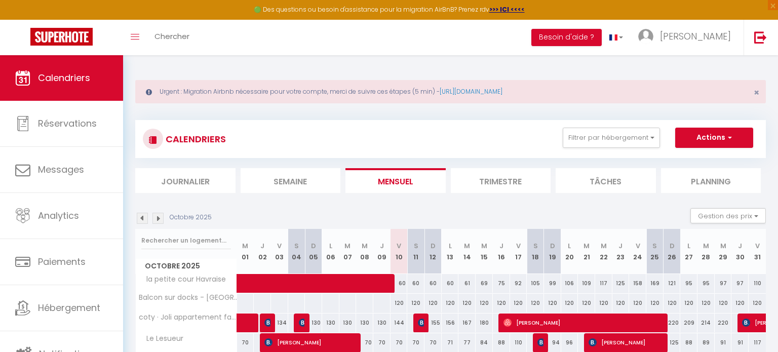
click at [258, 302] on div at bounding box center [262, 303] width 18 height 19
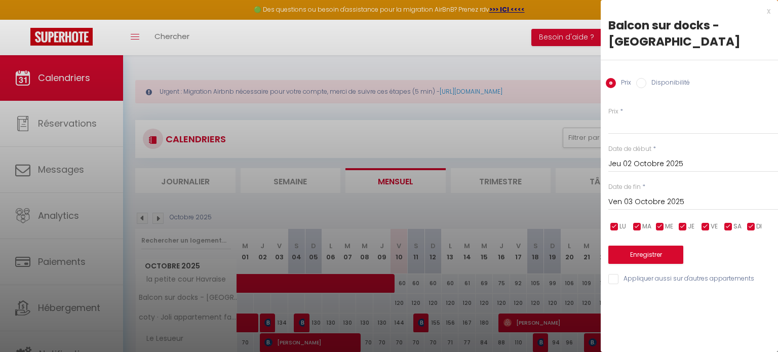
click at [642, 87] on input "Disponibilité" at bounding box center [641, 83] width 10 height 10
click at [648, 206] on input "Ven 03 Octobre 2025" at bounding box center [693, 202] width 170 height 13
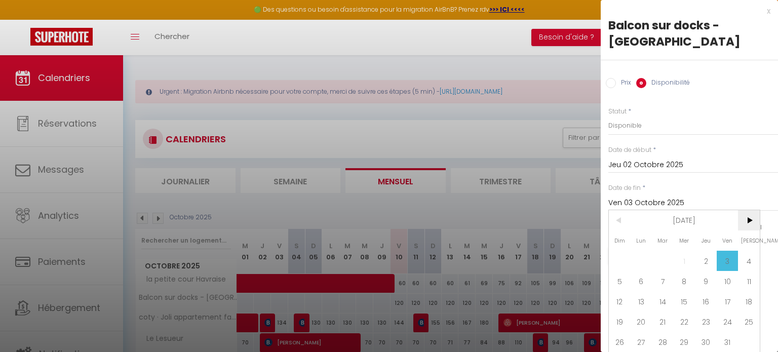
click at [742, 221] on span ">" at bounding box center [749, 220] width 22 height 20
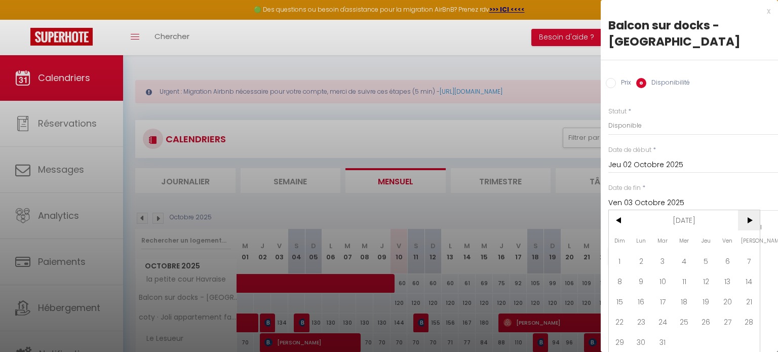
click at [742, 221] on span ">" at bounding box center [749, 220] width 22 height 20
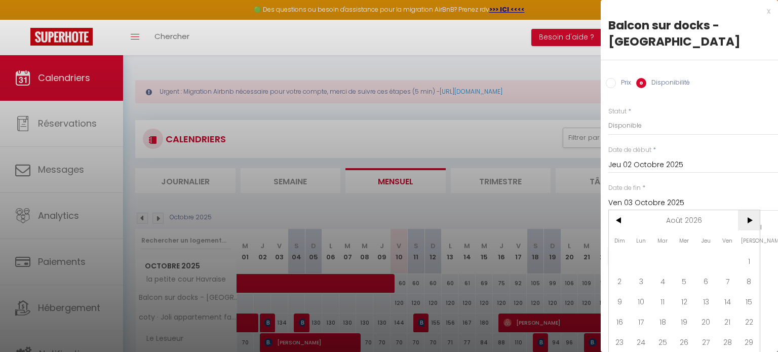
click at [742, 221] on span ">" at bounding box center [749, 220] width 22 height 20
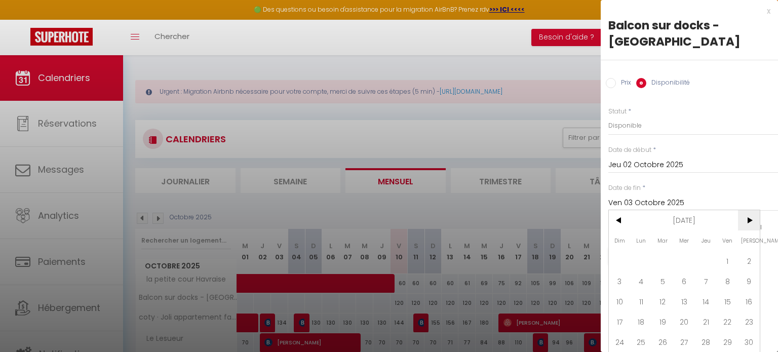
click at [742, 221] on span ">" at bounding box center [749, 220] width 22 height 20
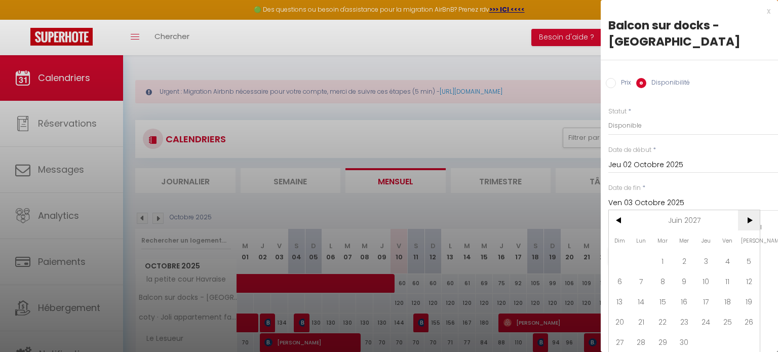
click at [747, 225] on span ">" at bounding box center [749, 220] width 22 height 20
click at [703, 343] on span "30" at bounding box center [706, 342] width 22 height 20
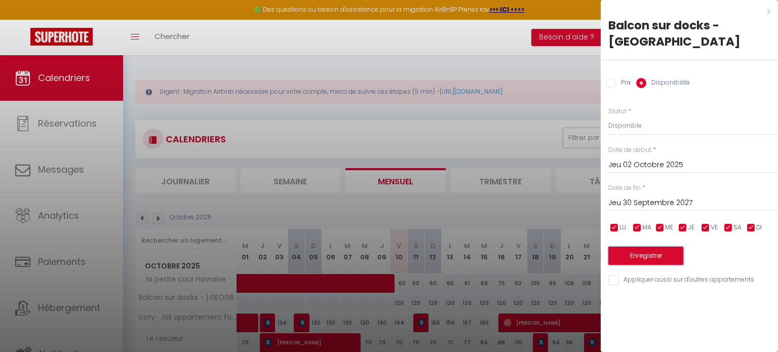
click at [644, 256] on button "Enregistrer" at bounding box center [645, 256] width 75 height 18
